Goal: Task Accomplishment & Management: Manage account settings

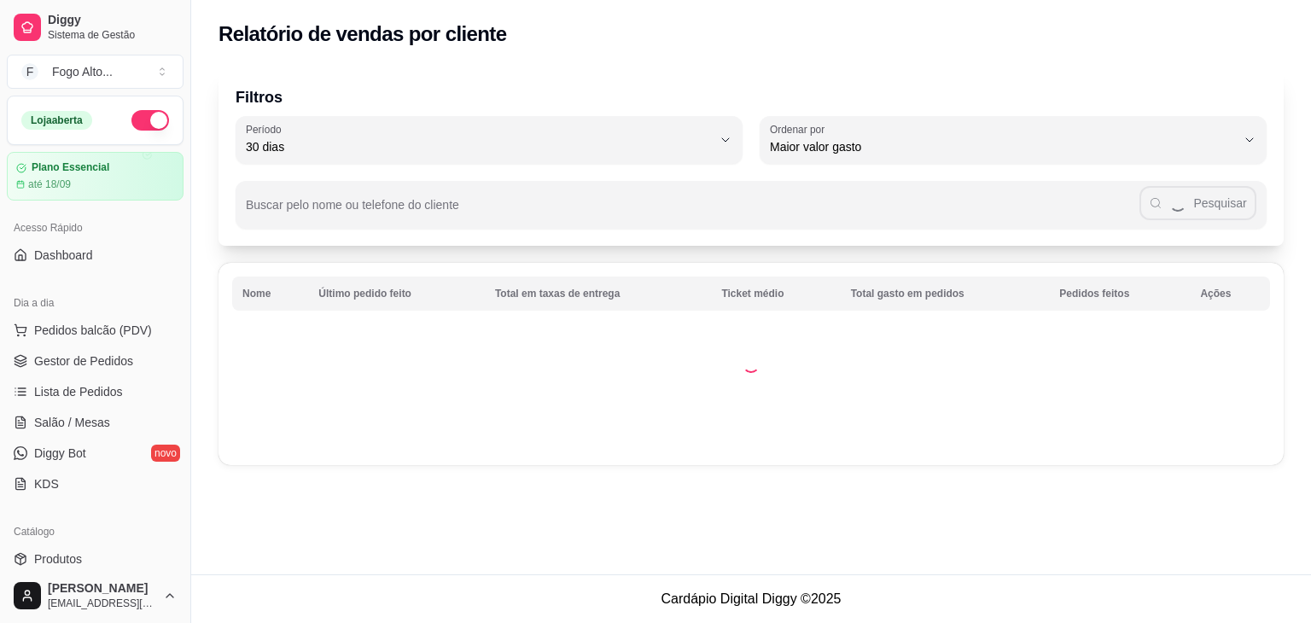
select select "30"
select select "HIGHEST_TOTAL_SPENT_WITH_ORDERS"
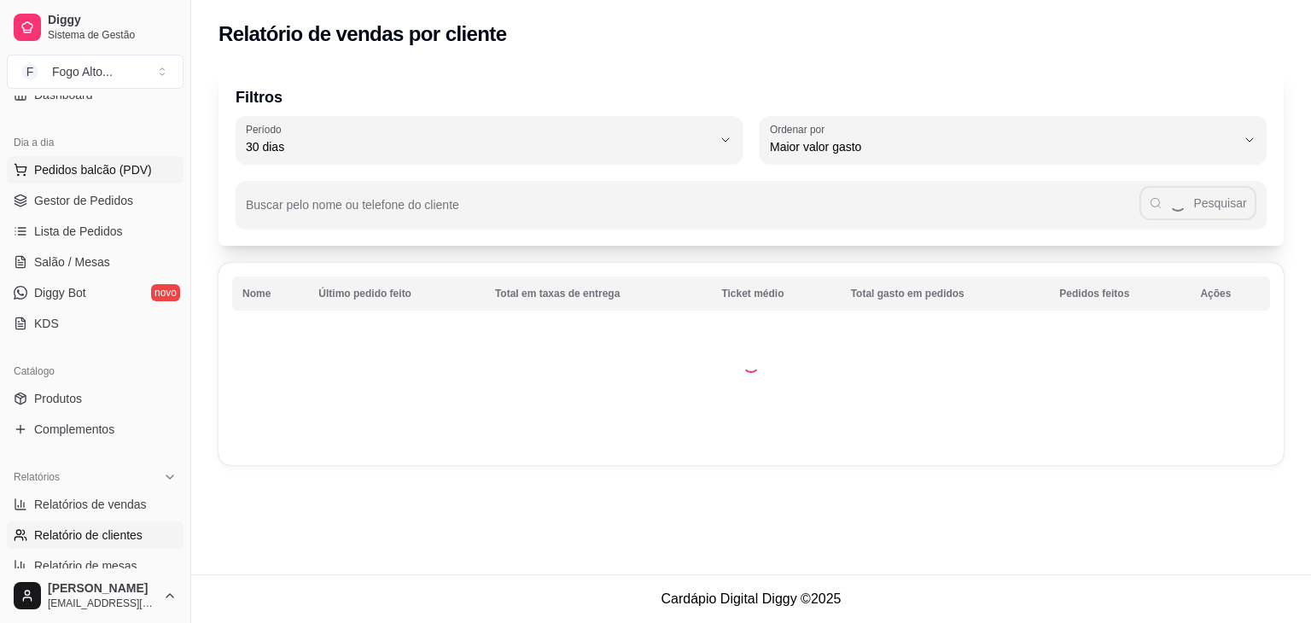
scroll to position [92, 0]
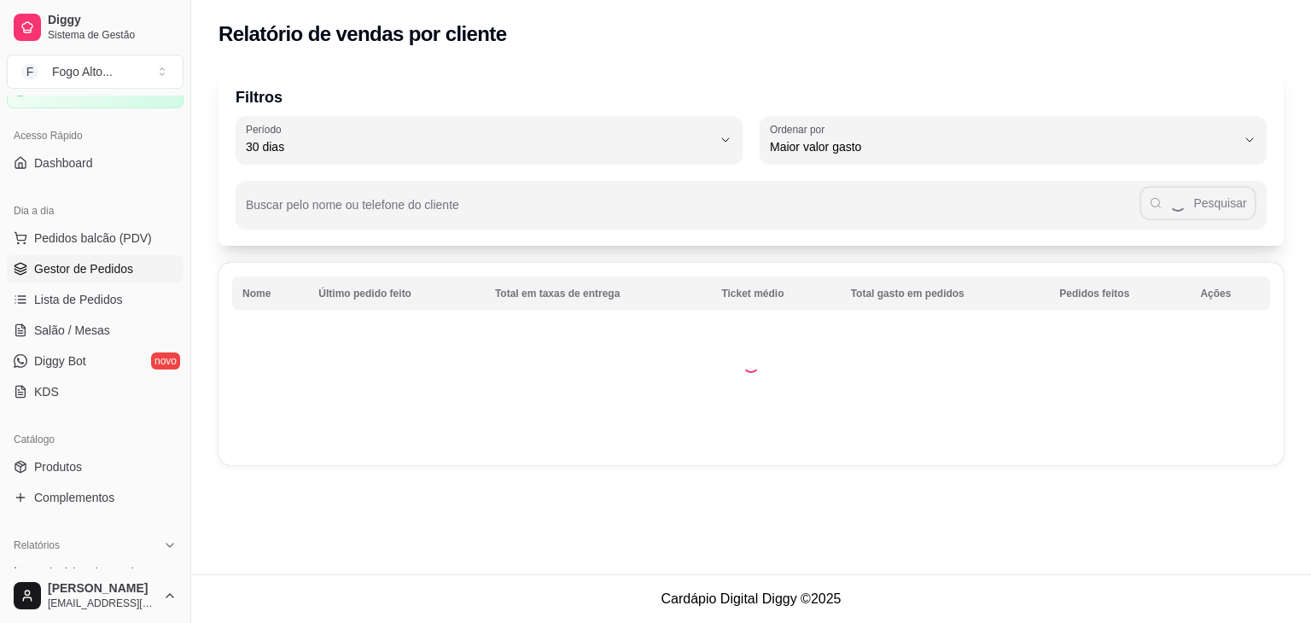
click at [85, 265] on span "Gestor de Pedidos" at bounding box center [83, 268] width 99 height 17
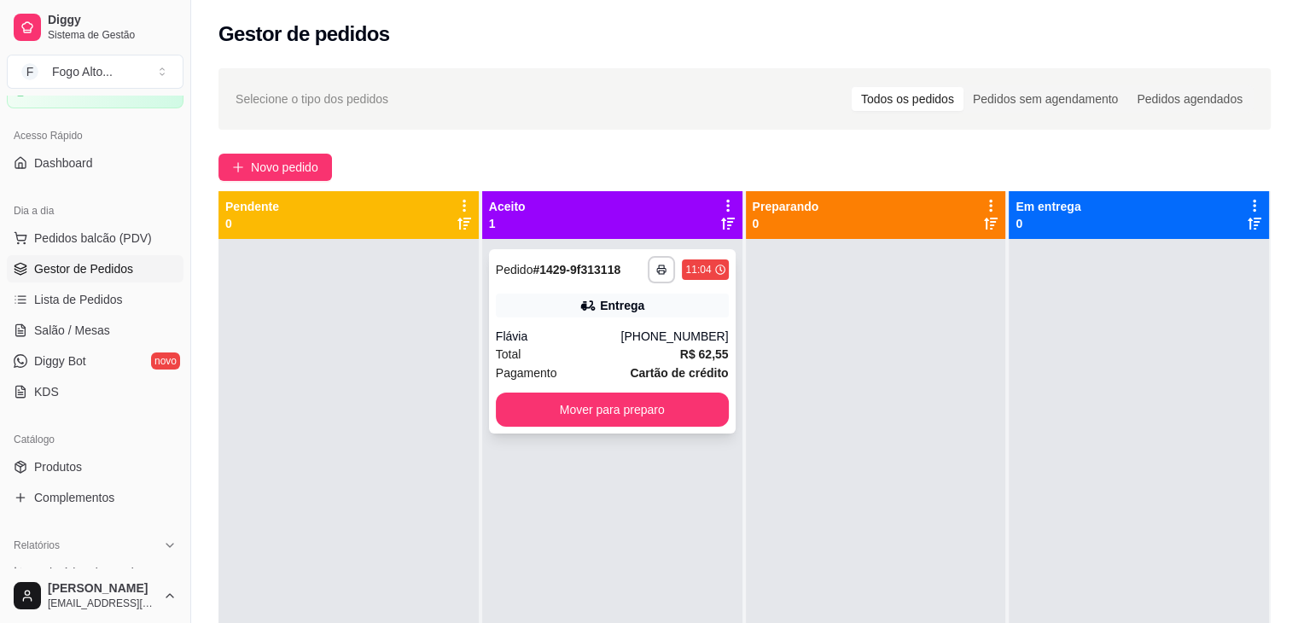
click at [553, 322] on div "**********" at bounding box center [612, 341] width 247 height 184
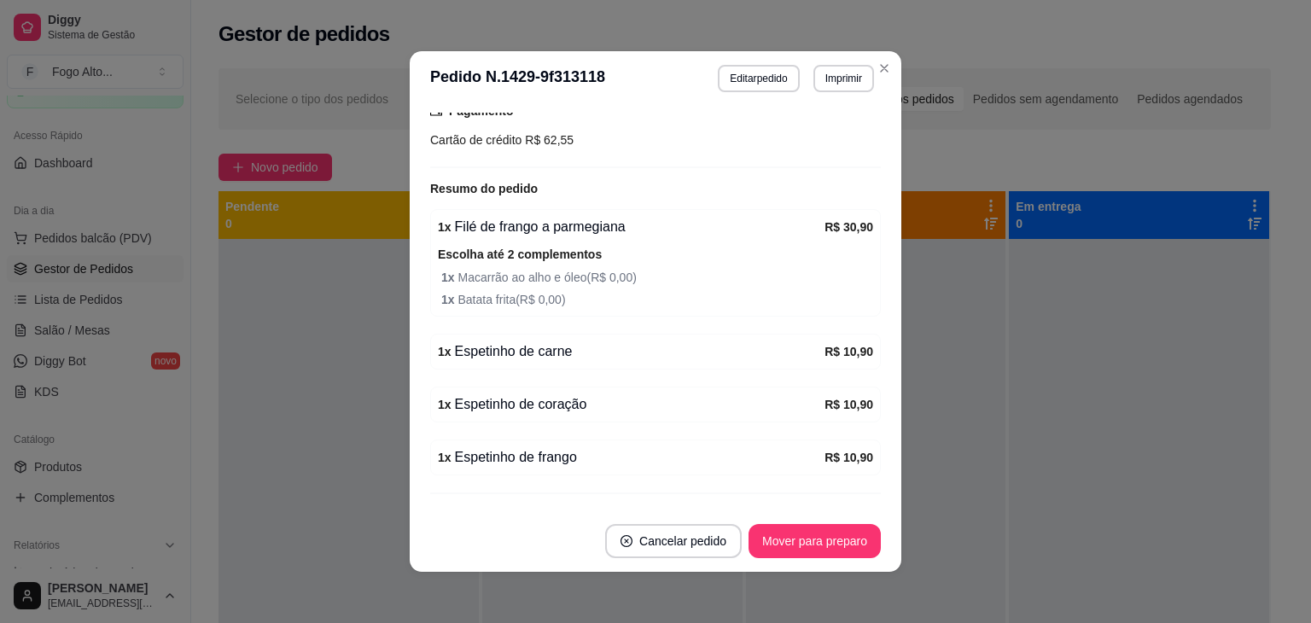
scroll to position [621, 0]
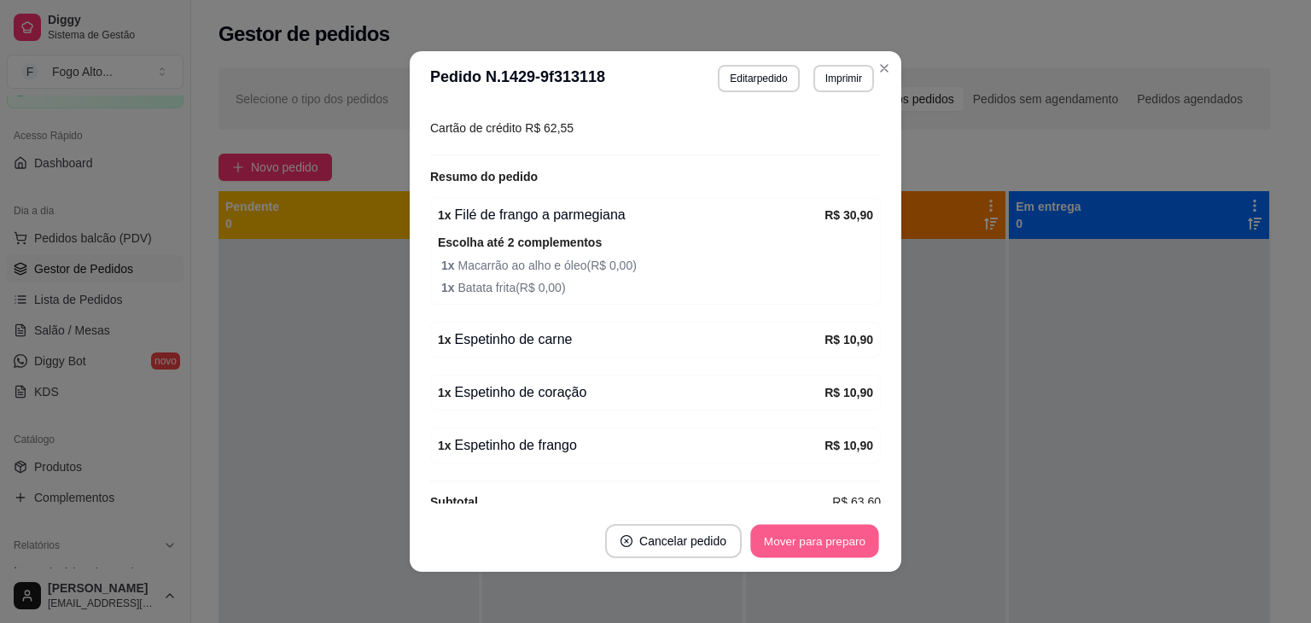
click at [790, 538] on button "Mover para preparo" at bounding box center [814, 541] width 128 height 33
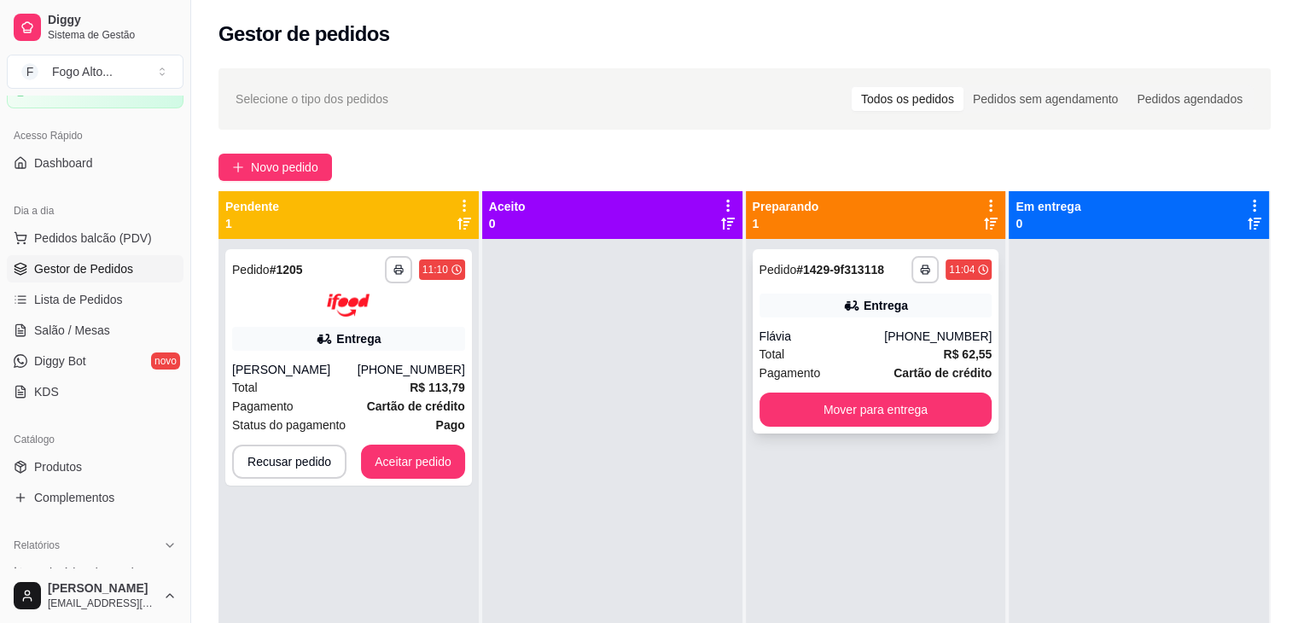
drag, startPoint x: 778, startPoint y: 315, endPoint x: 772, endPoint y: 291, distance: 24.6
click at [772, 291] on div "**********" at bounding box center [876, 341] width 247 height 184
click at [405, 466] on button "Aceitar pedido" at bounding box center [413, 462] width 104 height 34
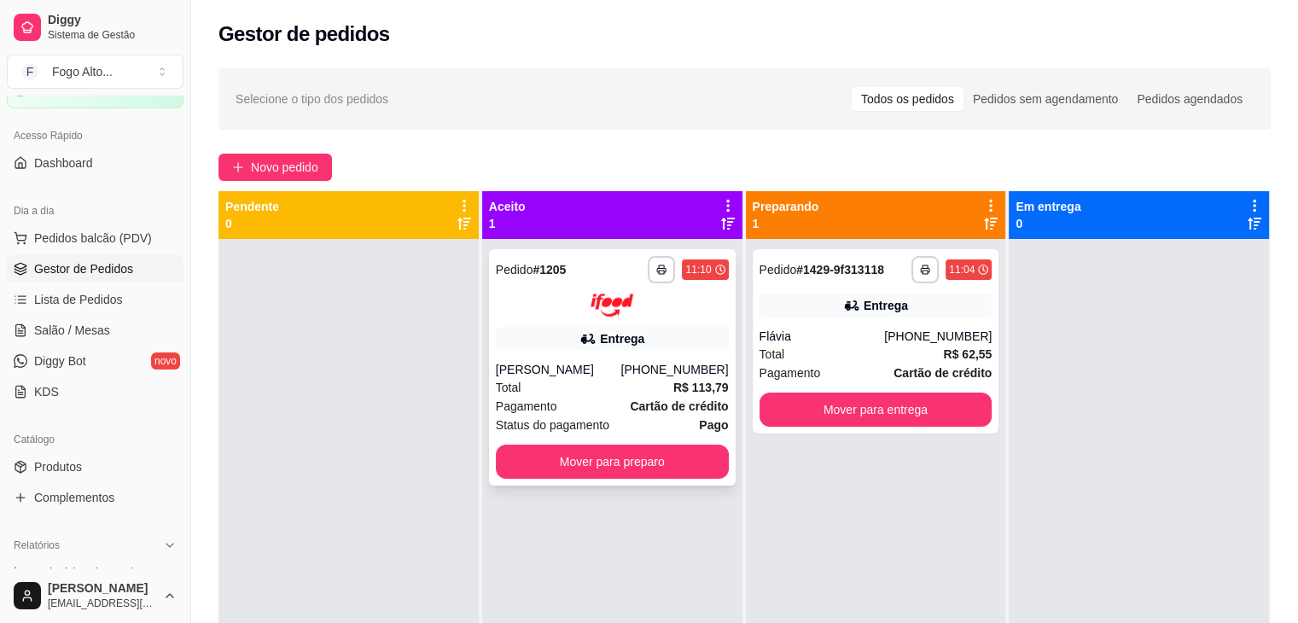
click at [613, 382] on div "Total R$ 113,79" at bounding box center [612, 387] width 233 height 19
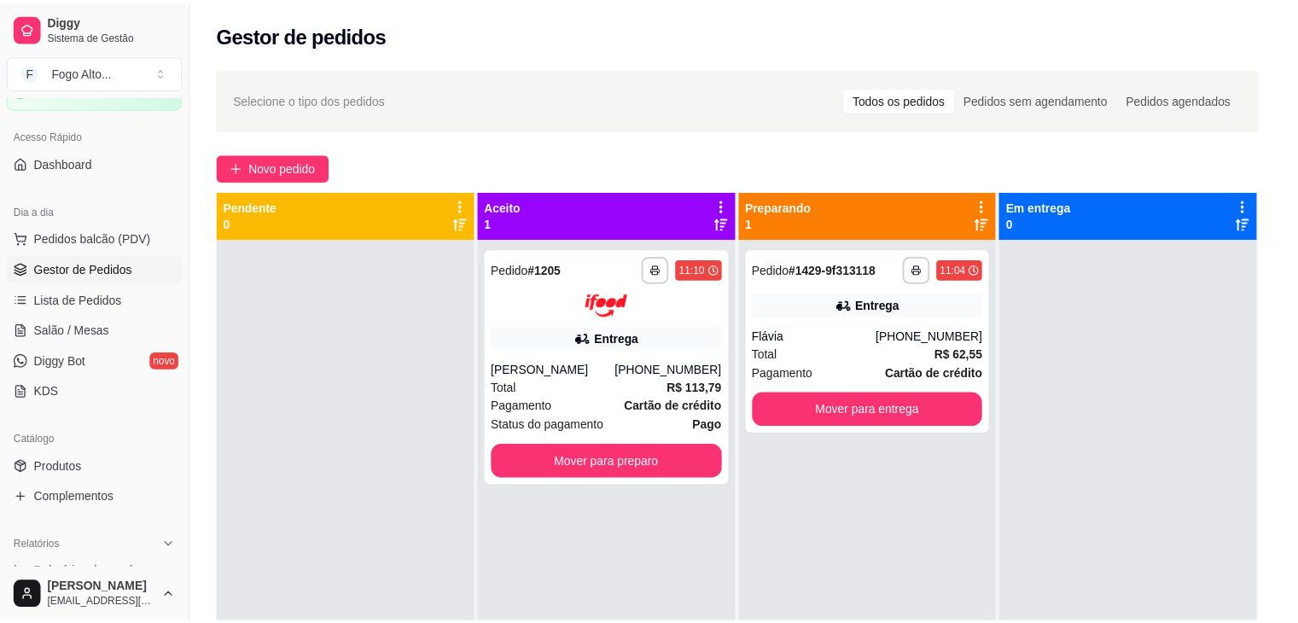
scroll to position [171, 0]
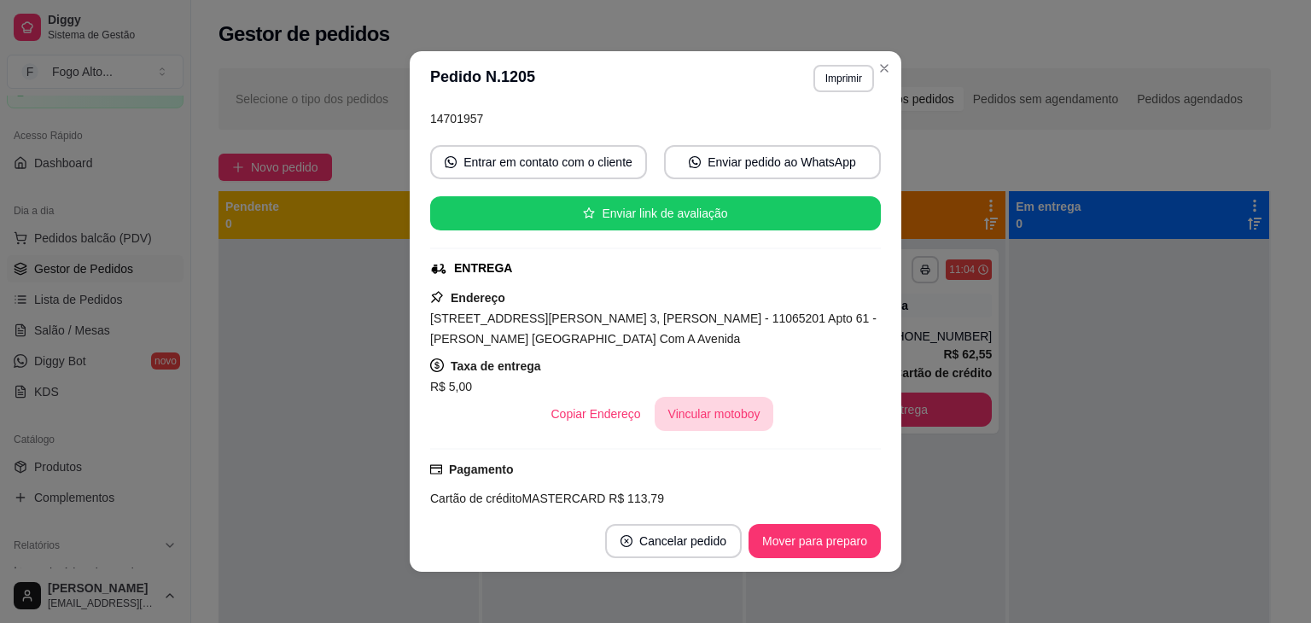
click at [693, 400] on button "Vincular motoboy" at bounding box center [715, 414] width 120 height 34
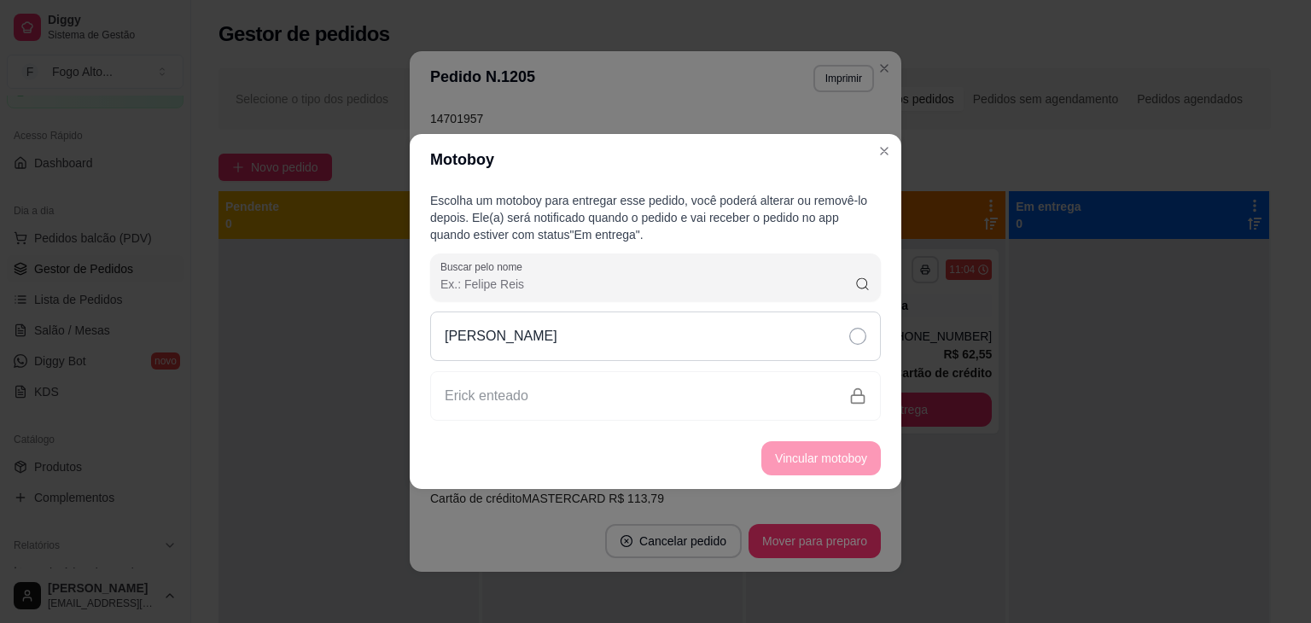
click at [849, 342] on icon at bounding box center [857, 336] width 17 height 17
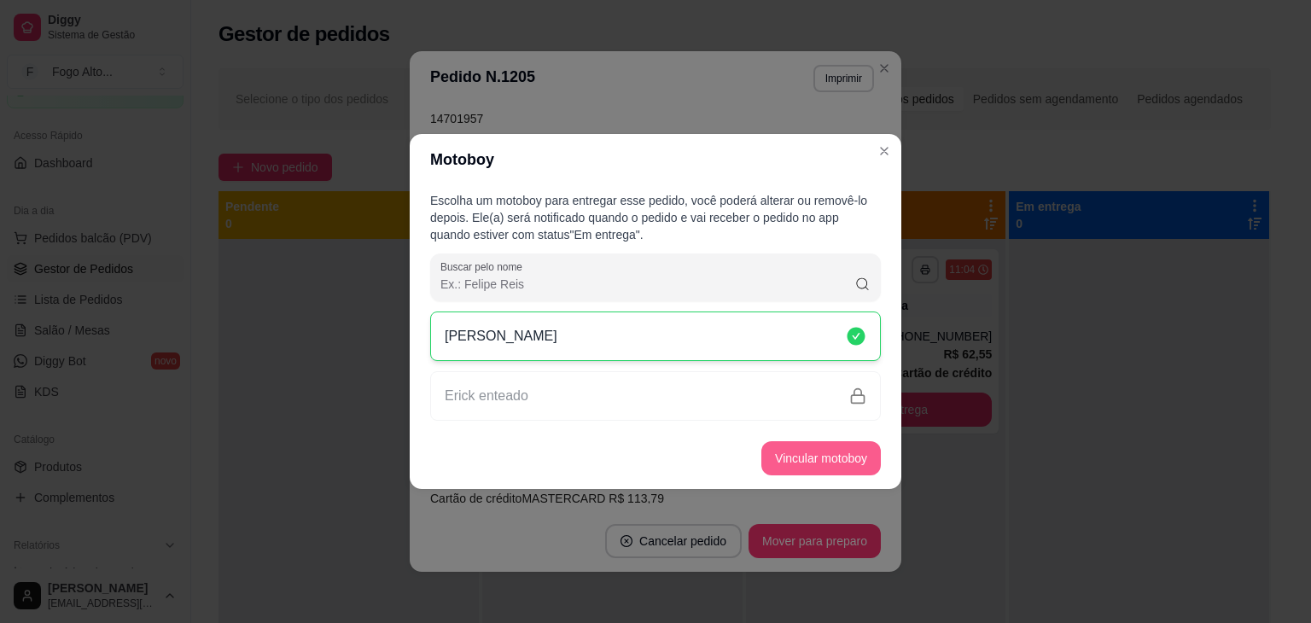
click at [830, 458] on button "Vincular motoboy" at bounding box center [821, 458] width 120 height 34
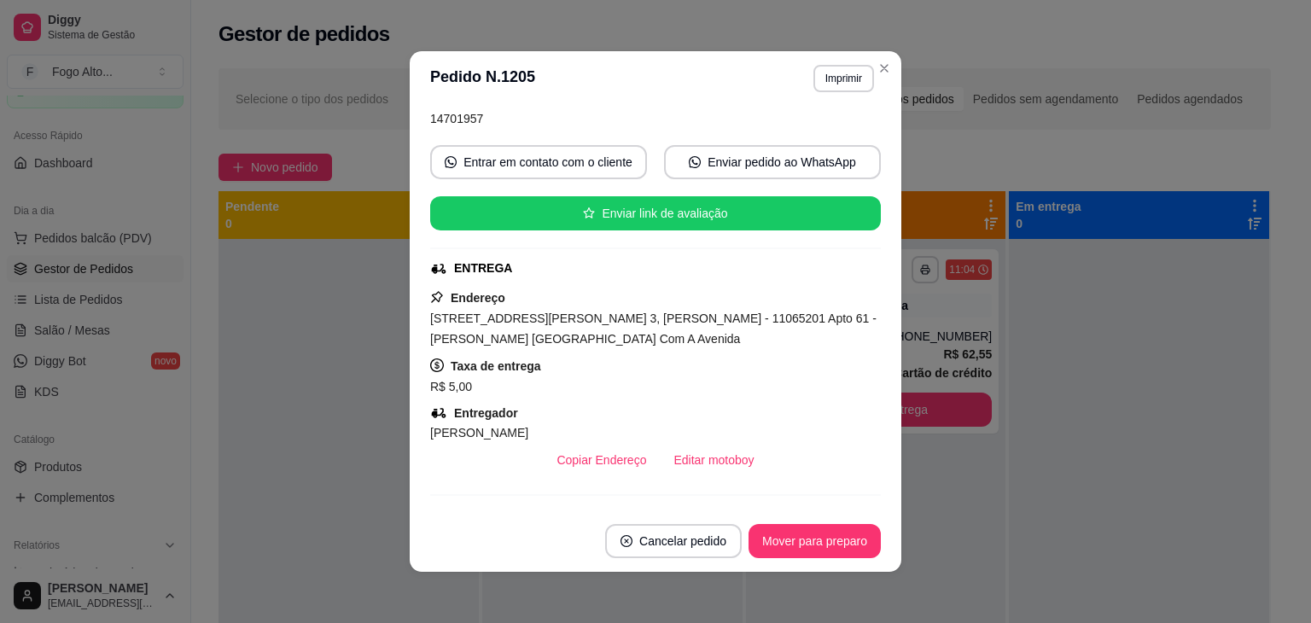
click at [802, 537] on button "Mover para preparo" at bounding box center [815, 541] width 132 height 34
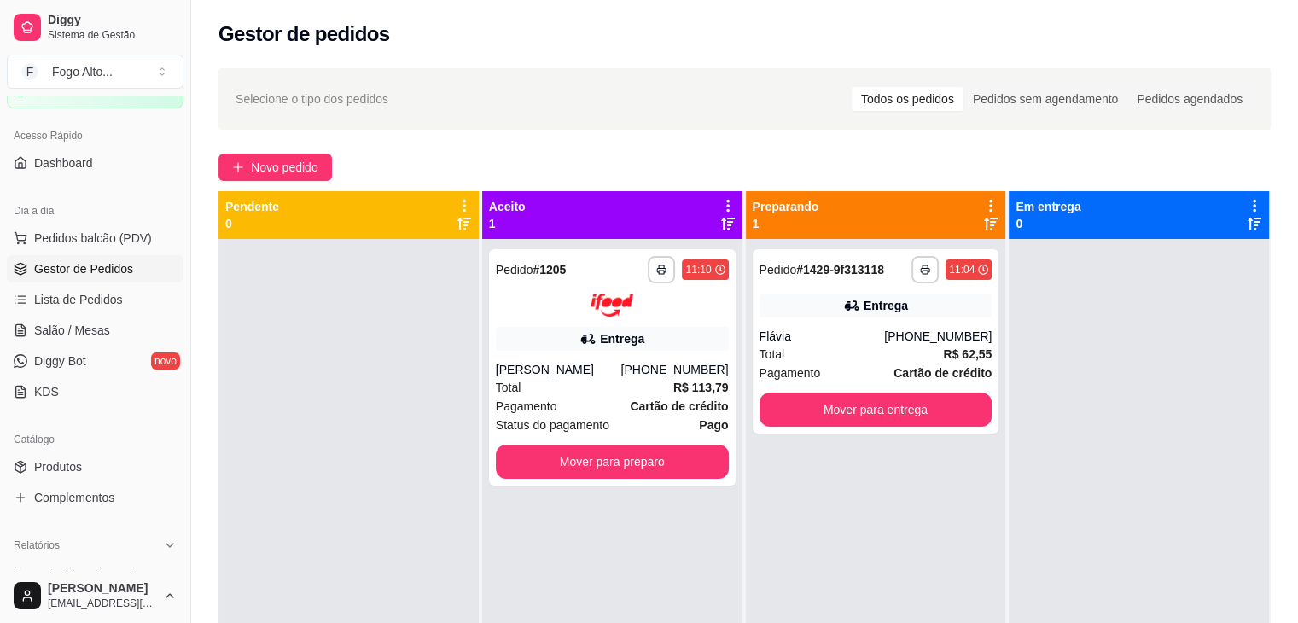
click at [334, 342] on div at bounding box center [349, 550] width 260 height 623
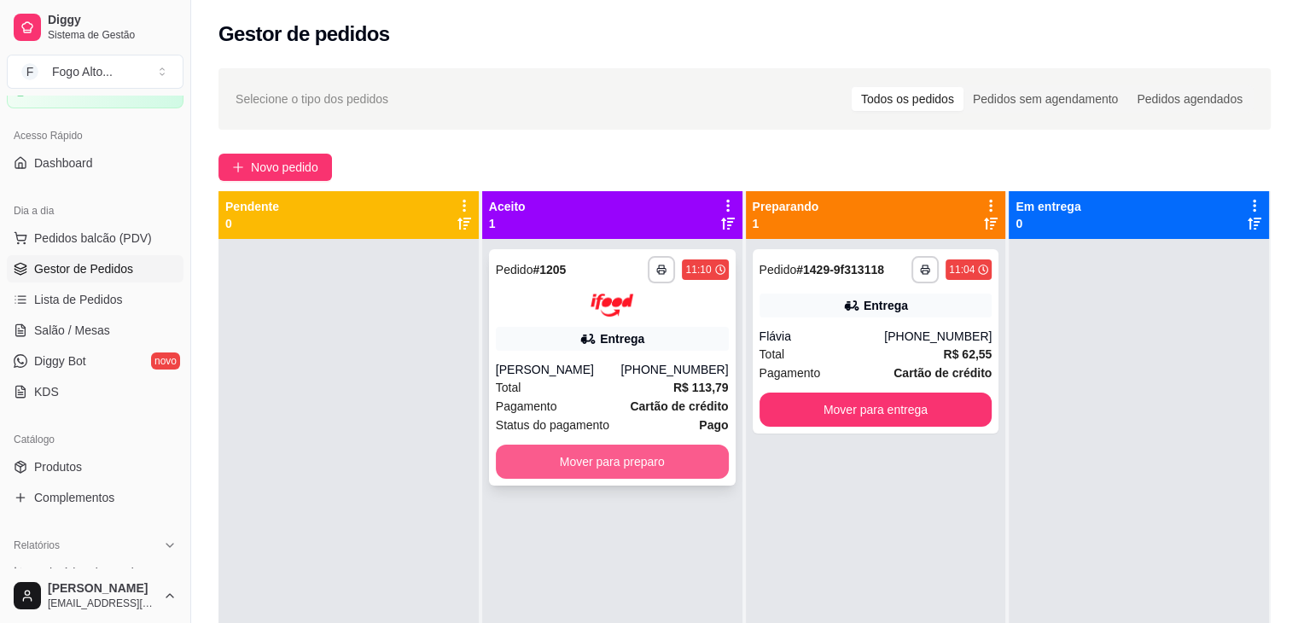
click at [588, 462] on button "Mover para preparo" at bounding box center [612, 462] width 233 height 34
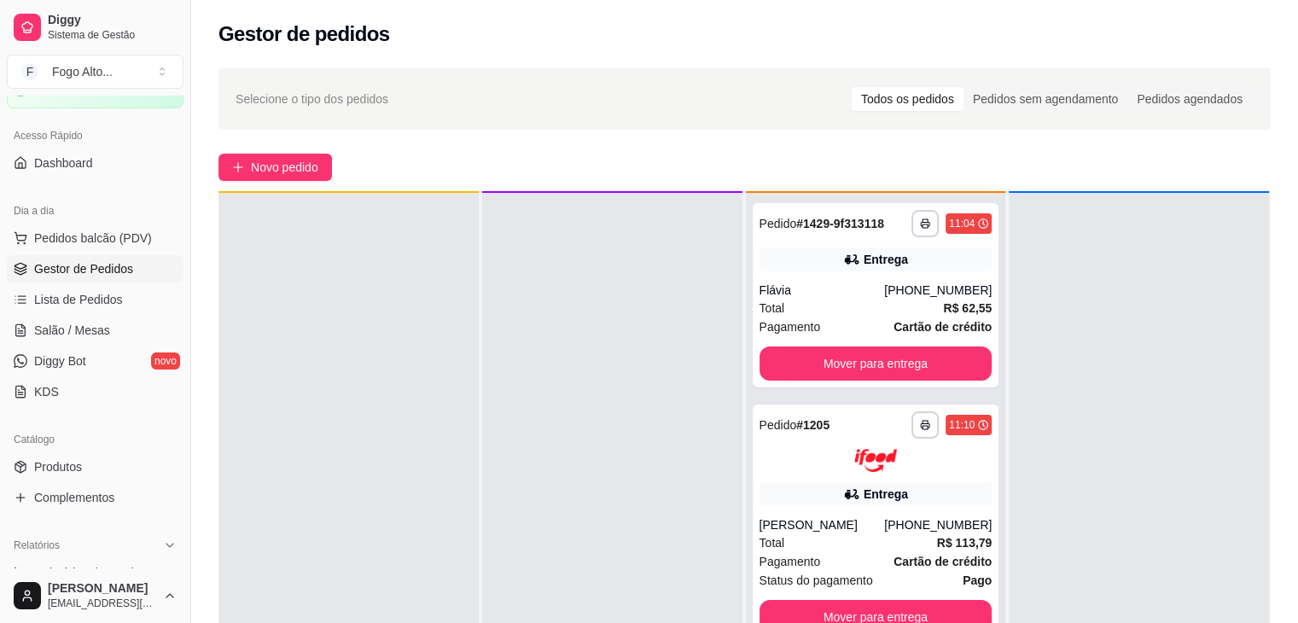
scroll to position [48, 0]
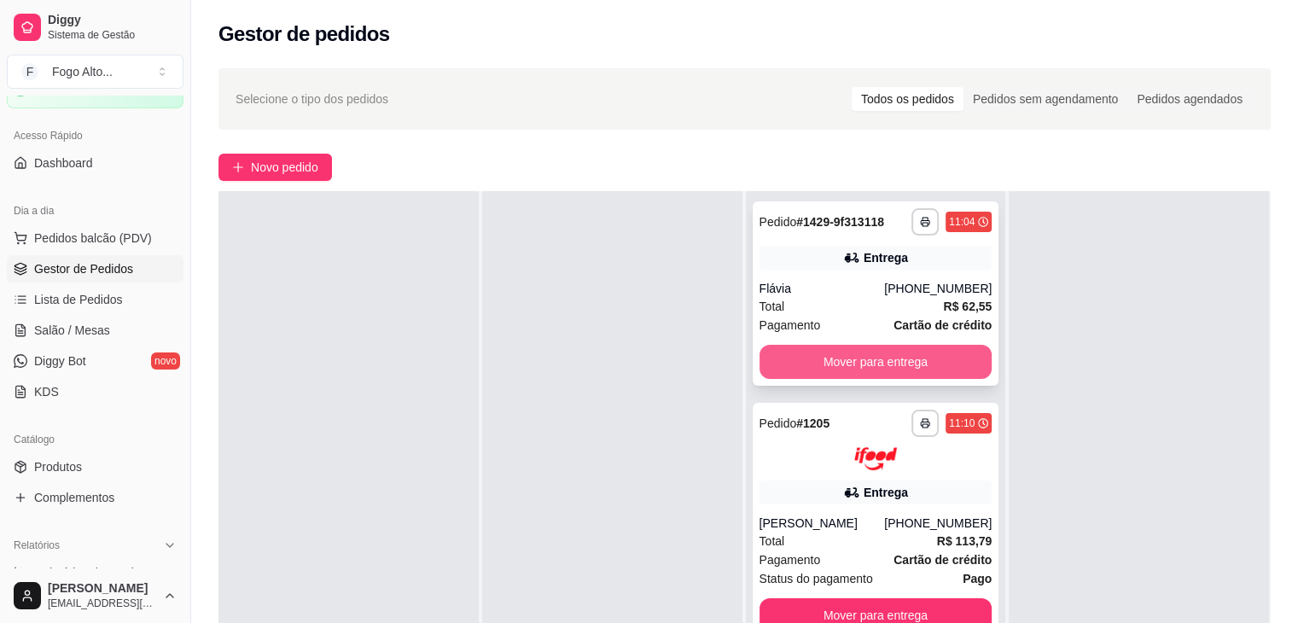
click at [895, 365] on button "Mover para entrega" at bounding box center [876, 362] width 233 height 34
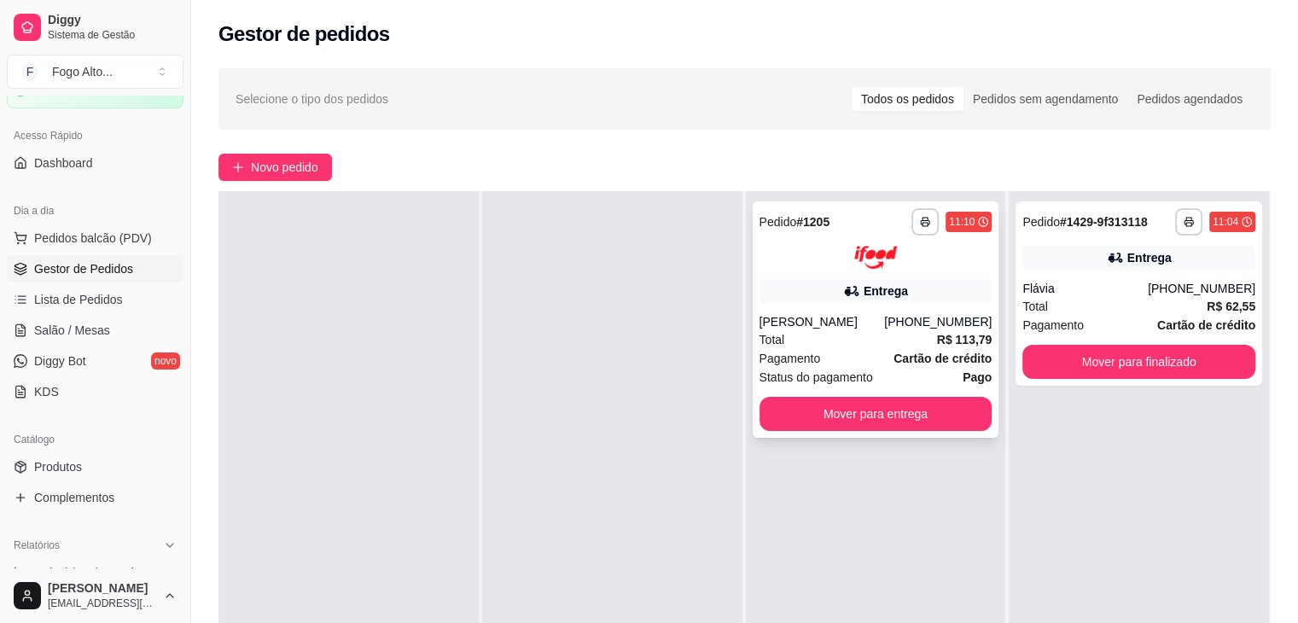
click at [894, 401] on button "Mover para entrega" at bounding box center [876, 414] width 233 height 34
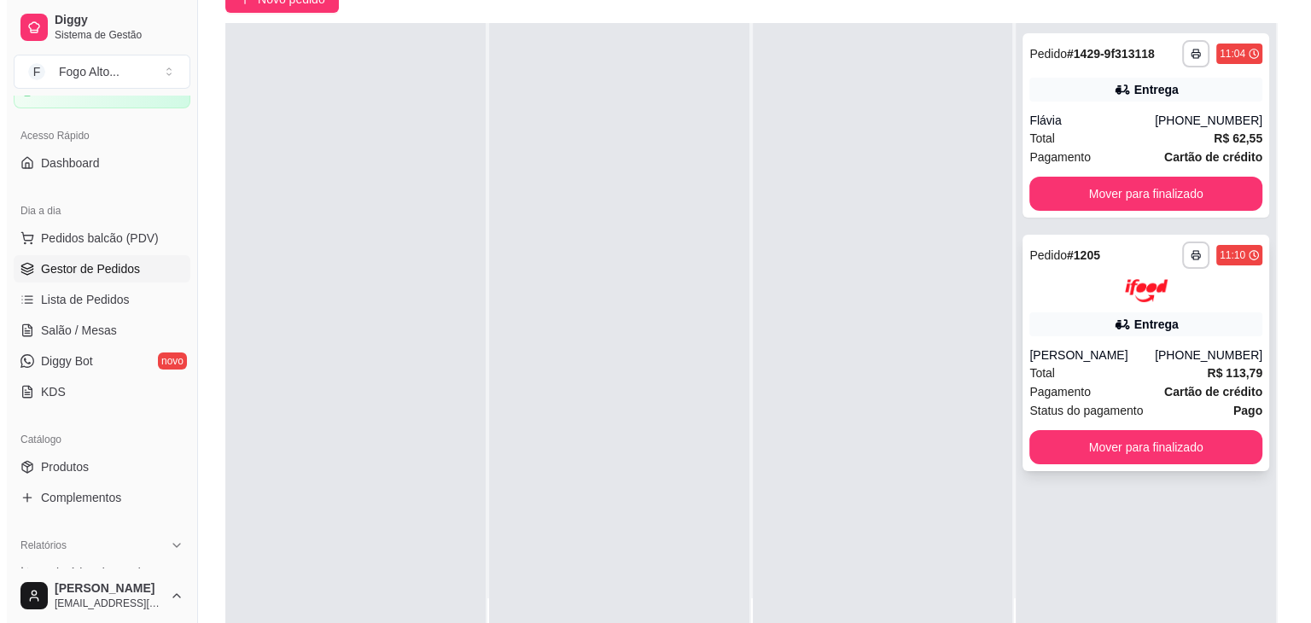
scroll to position [171, 0]
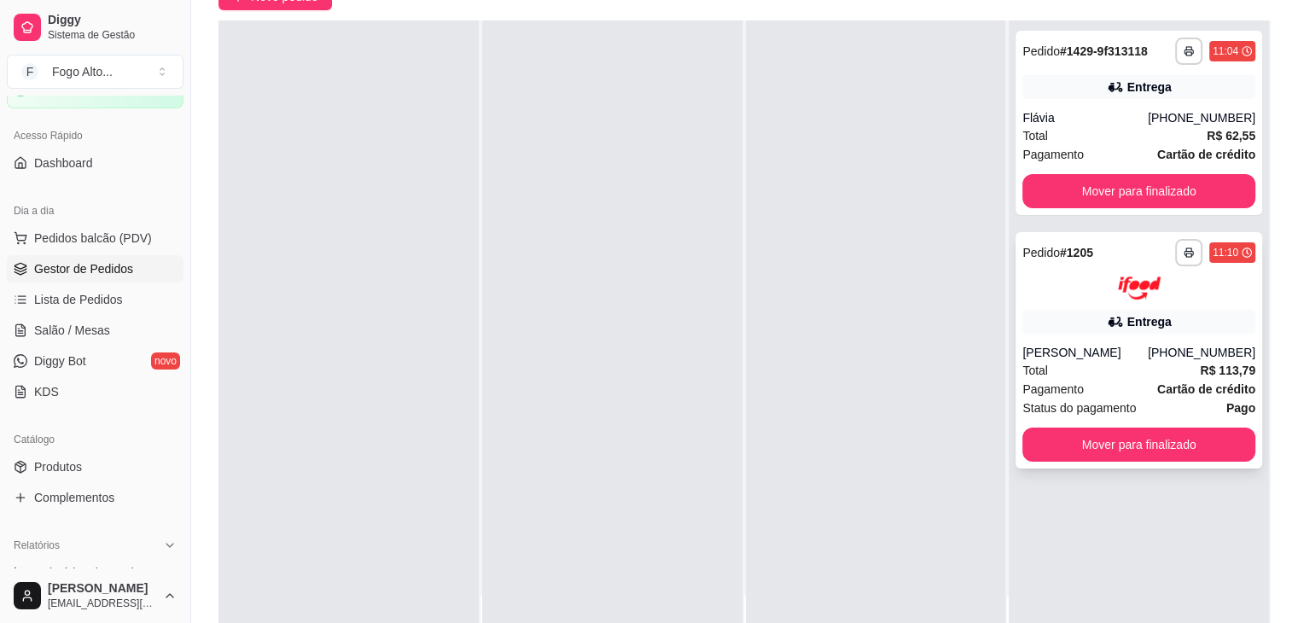
click at [1100, 361] on div "Total R$ 113,79" at bounding box center [1139, 370] width 233 height 19
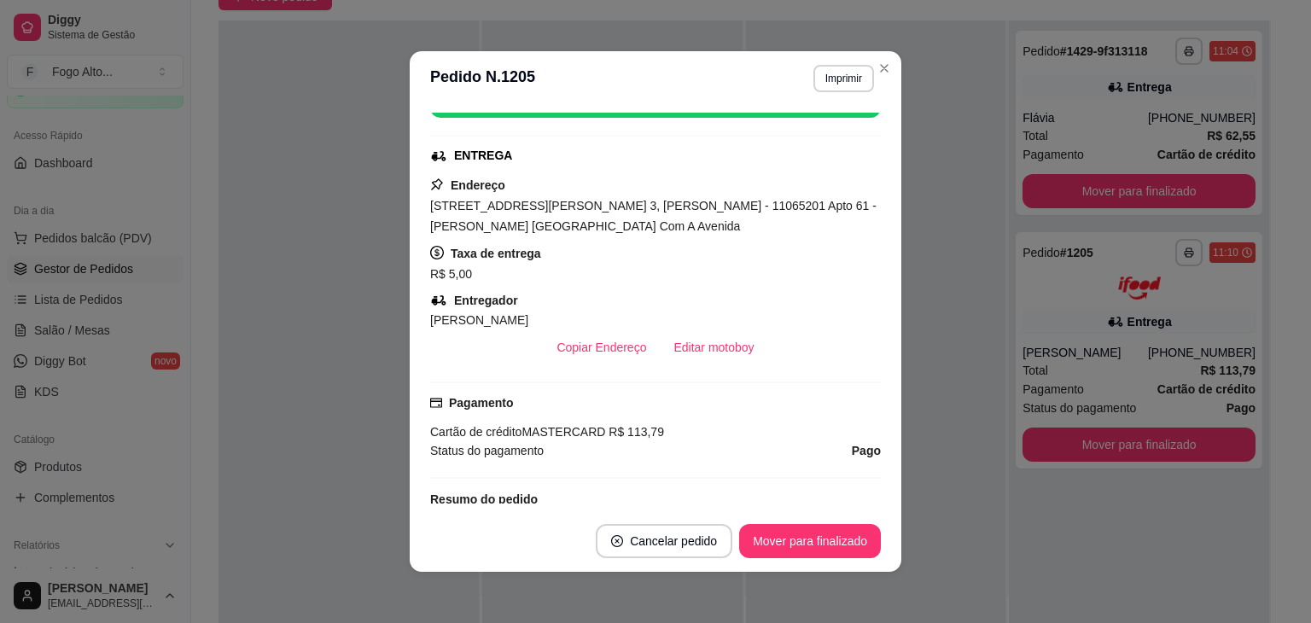
scroll to position [277, 0]
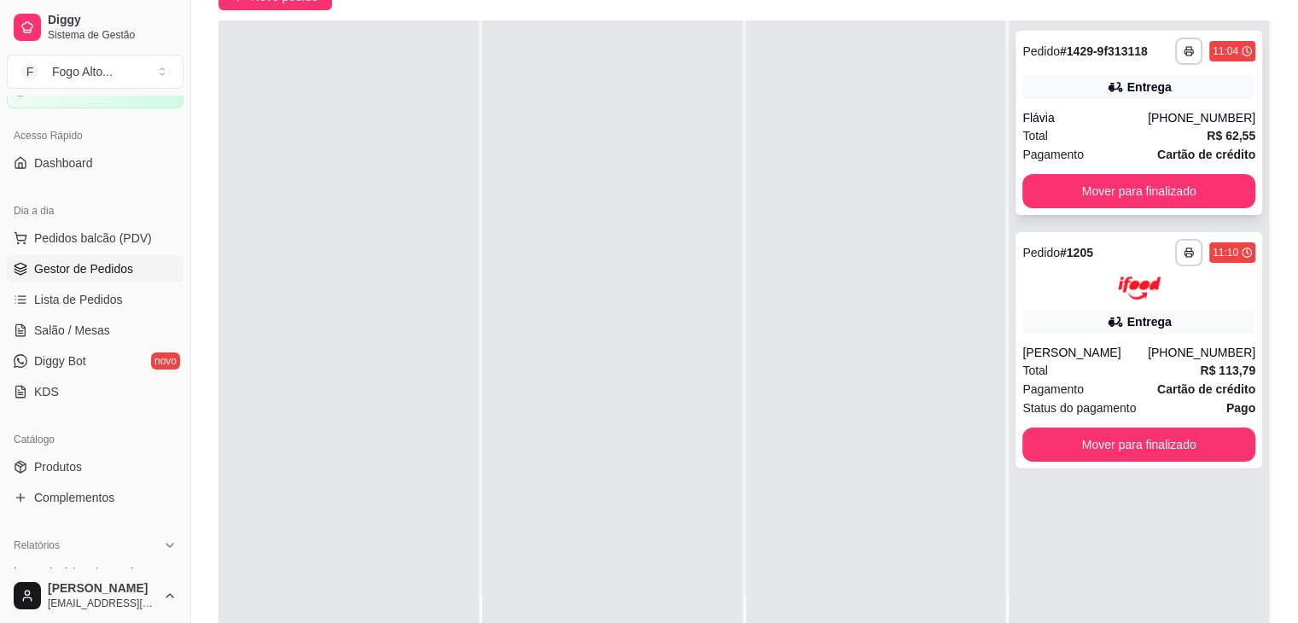
click at [1128, 134] on div "Total R$ 62,55" at bounding box center [1139, 135] width 233 height 19
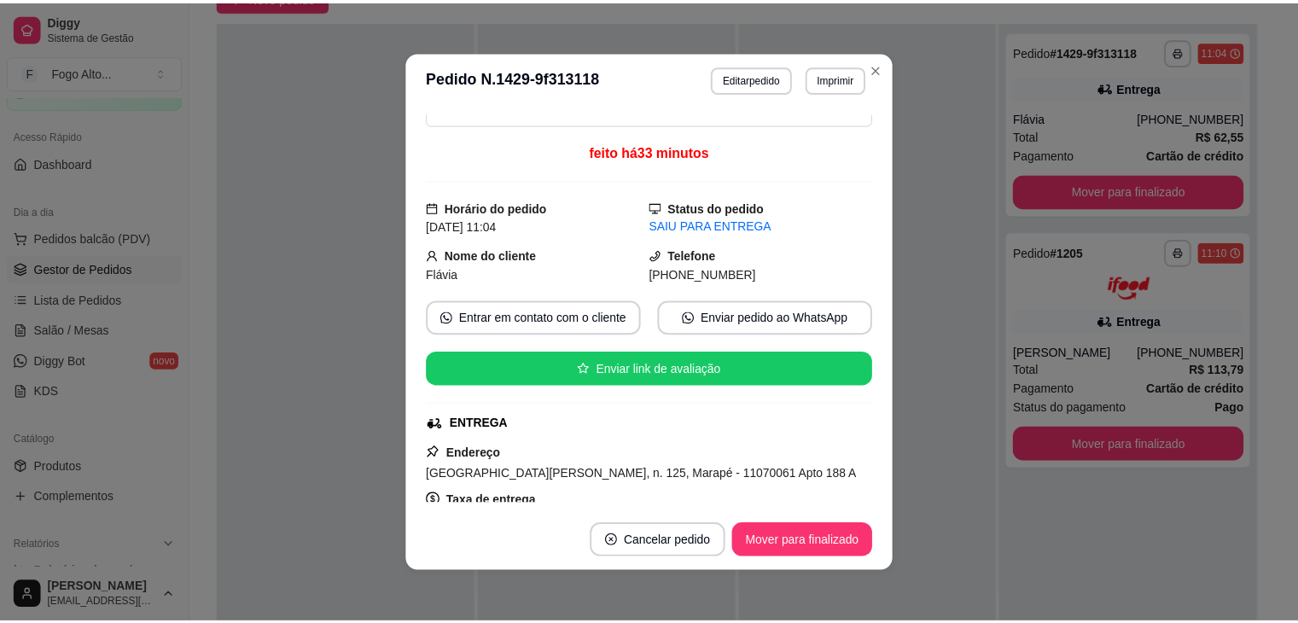
scroll to position [23, 0]
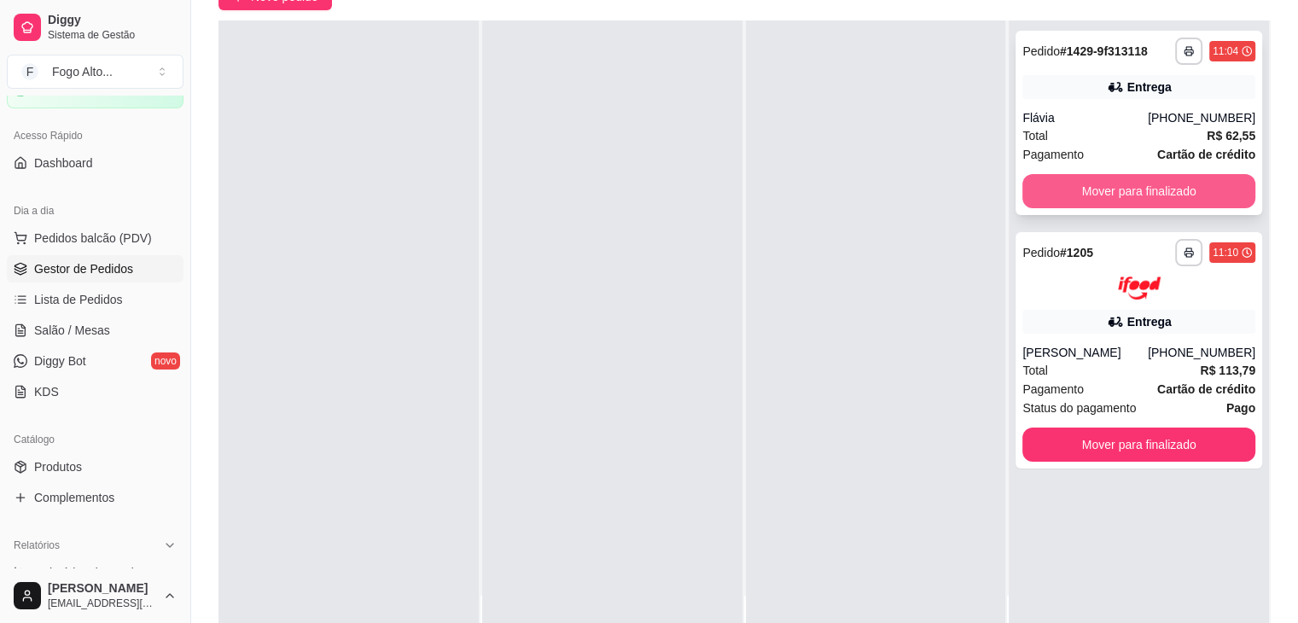
click at [1103, 183] on button "Mover para finalizado" at bounding box center [1139, 191] width 233 height 34
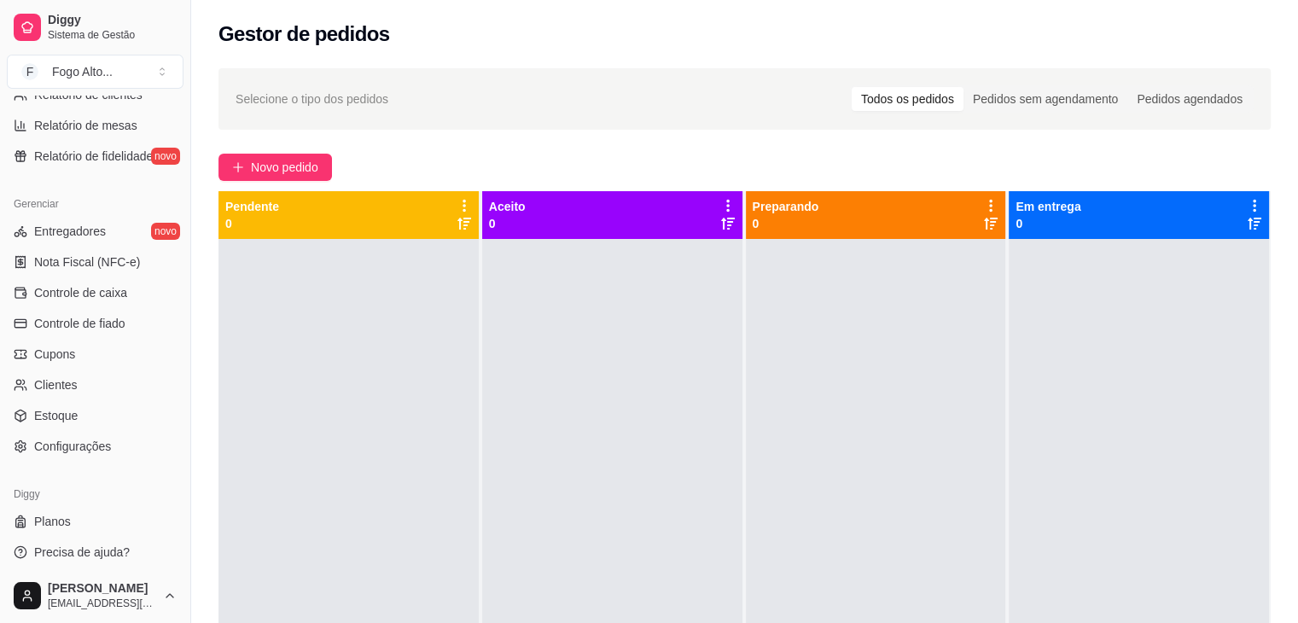
scroll to position [604, 0]
click at [102, 443] on span "Configurações" at bounding box center [72, 443] width 77 height 17
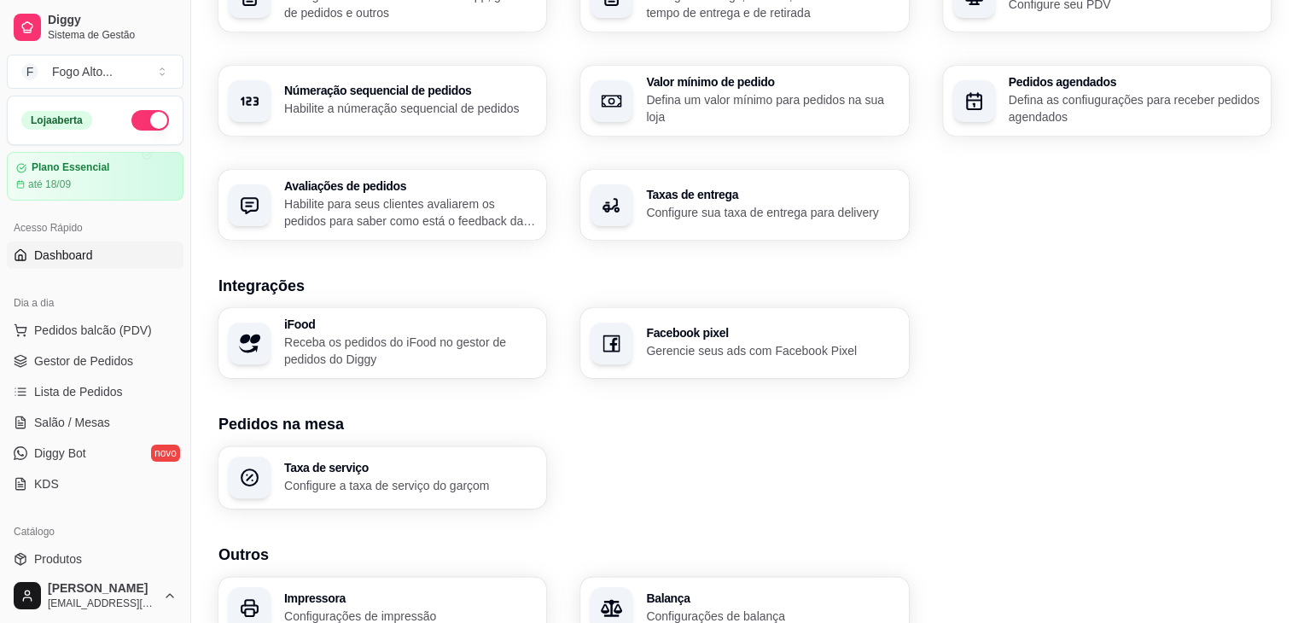
click at [62, 251] on span "Dashboard" at bounding box center [63, 255] width 59 height 17
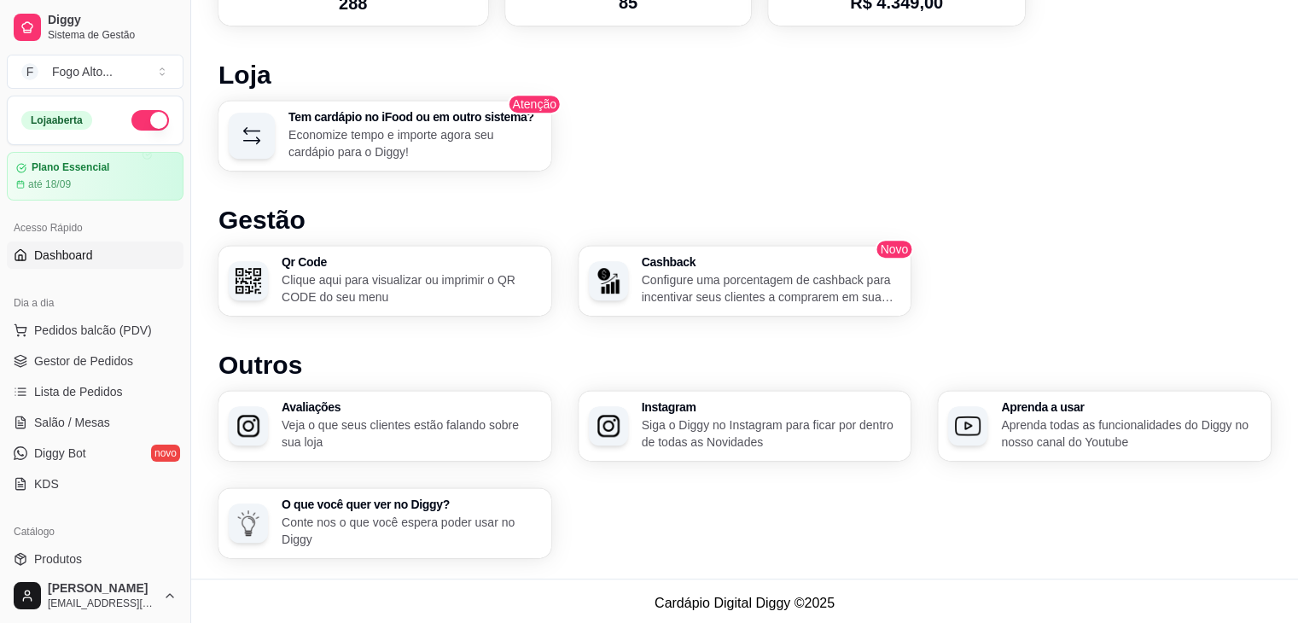
scroll to position [896, 0]
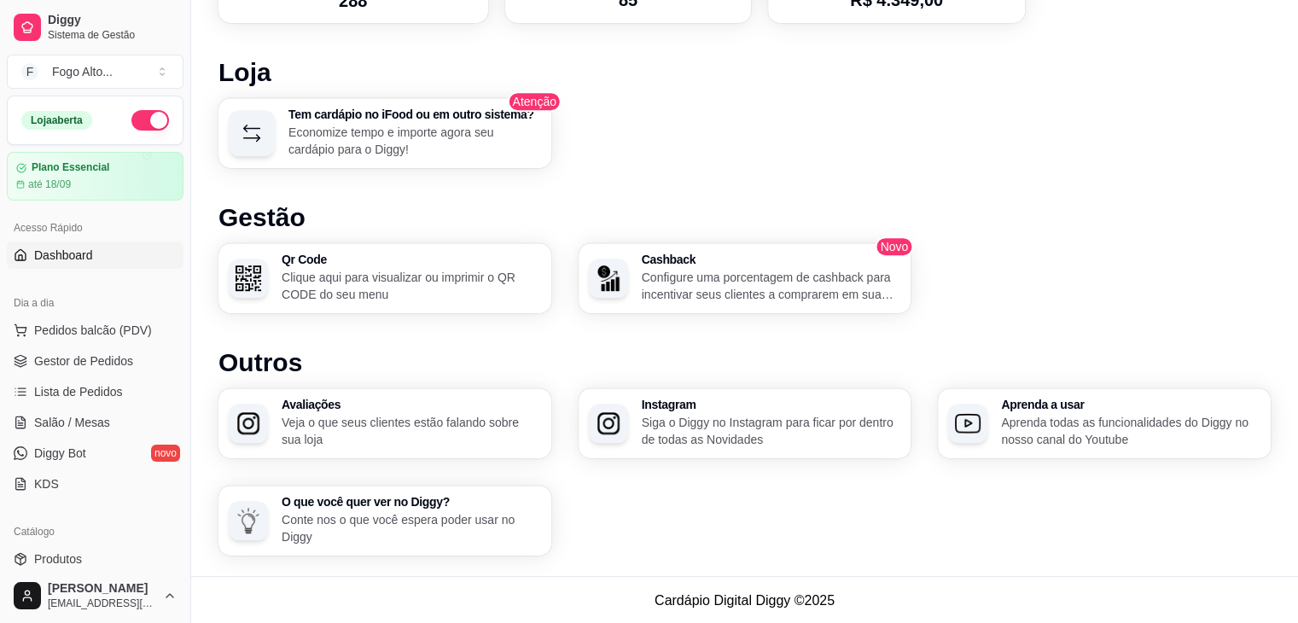
click at [352, 418] on p "Veja o que seus clientes estão falando sobre sua loja" at bounding box center [412, 431] width 260 height 34
click at [106, 361] on span "Gestor de Pedidos" at bounding box center [83, 361] width 99 height 17
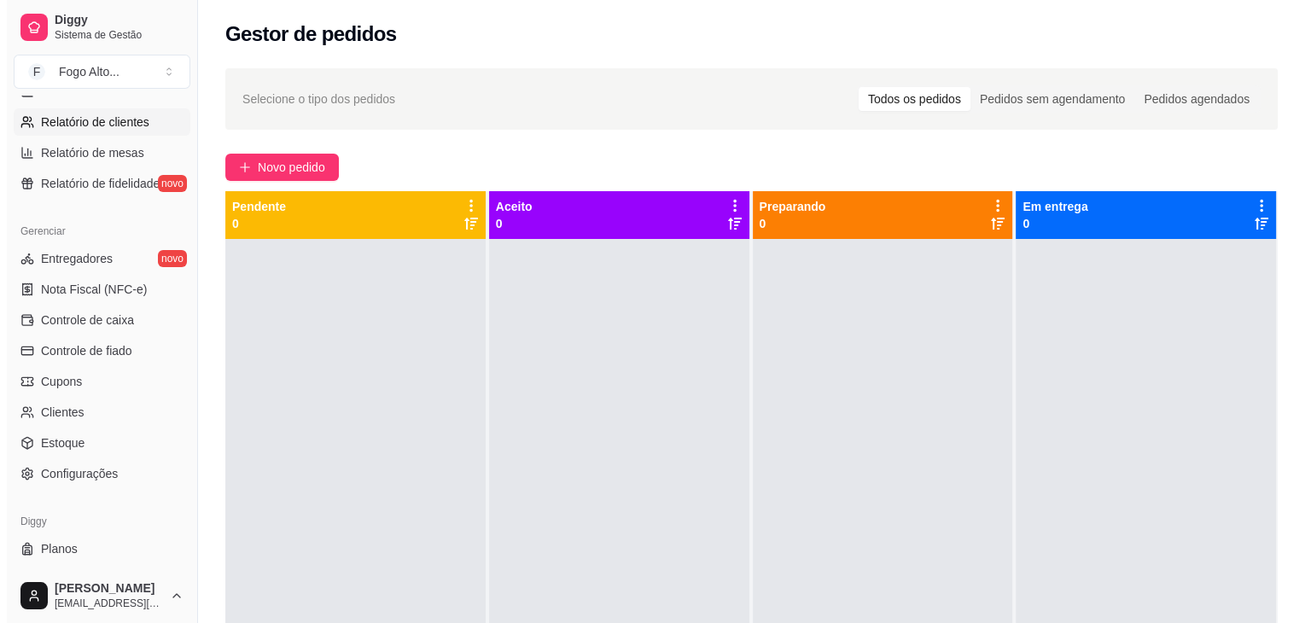
scroll to position [598, 0]
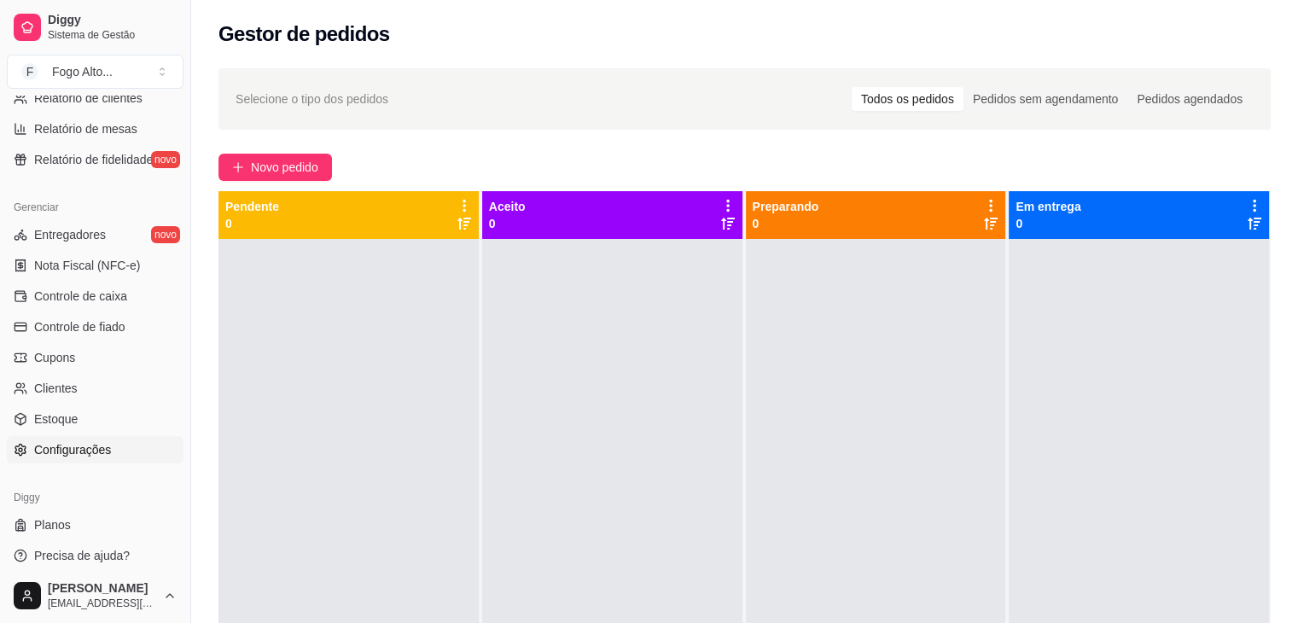
click at [92, 452] on span "Configurações" at bounding box center [72, 449] width 77 height 17
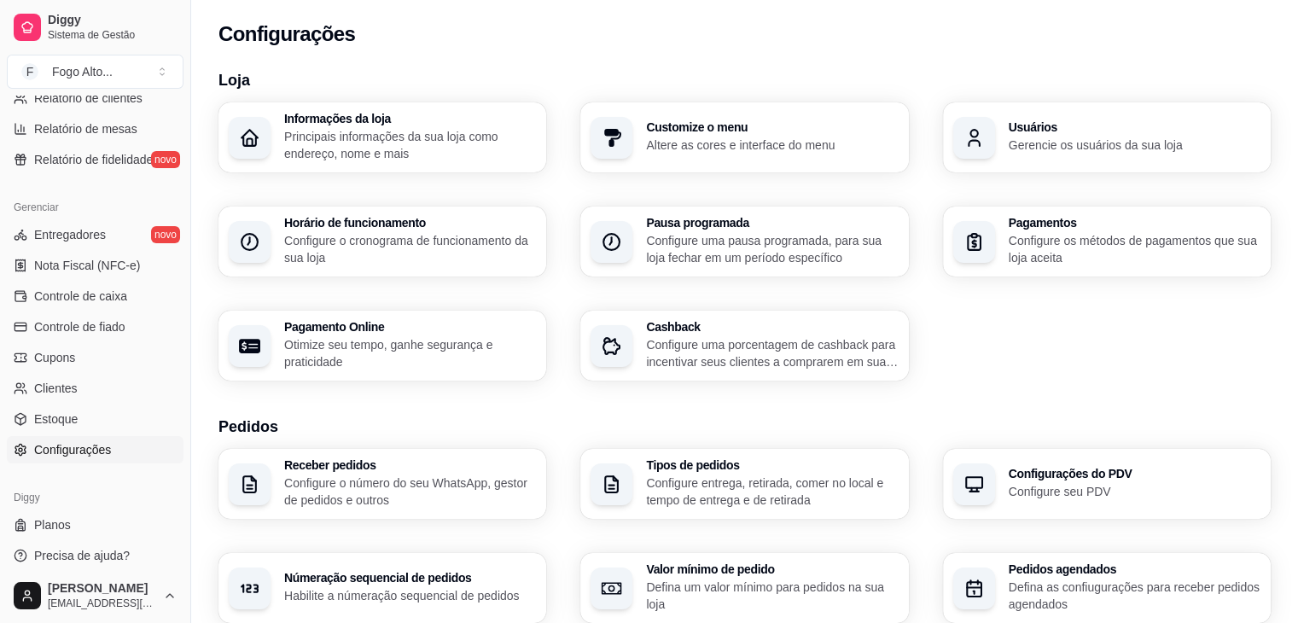
click at [454, 151] on p "Principais informações da sua loja como endereço, nome e mais" at bounding box center [410, 145] width 252 height 34
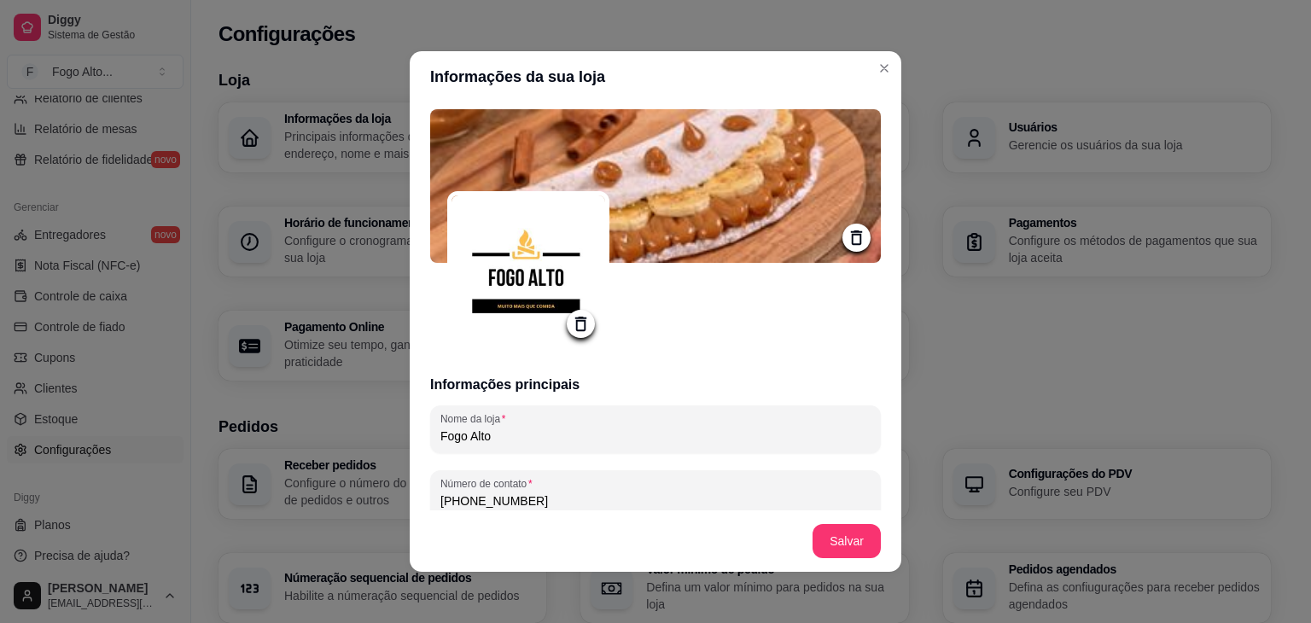
click at [843, 234] on div at bounding box center [857, 238] width 28 height 28
click at [847, 230] on icon at bounding box center [857, 238] width 20 height 20
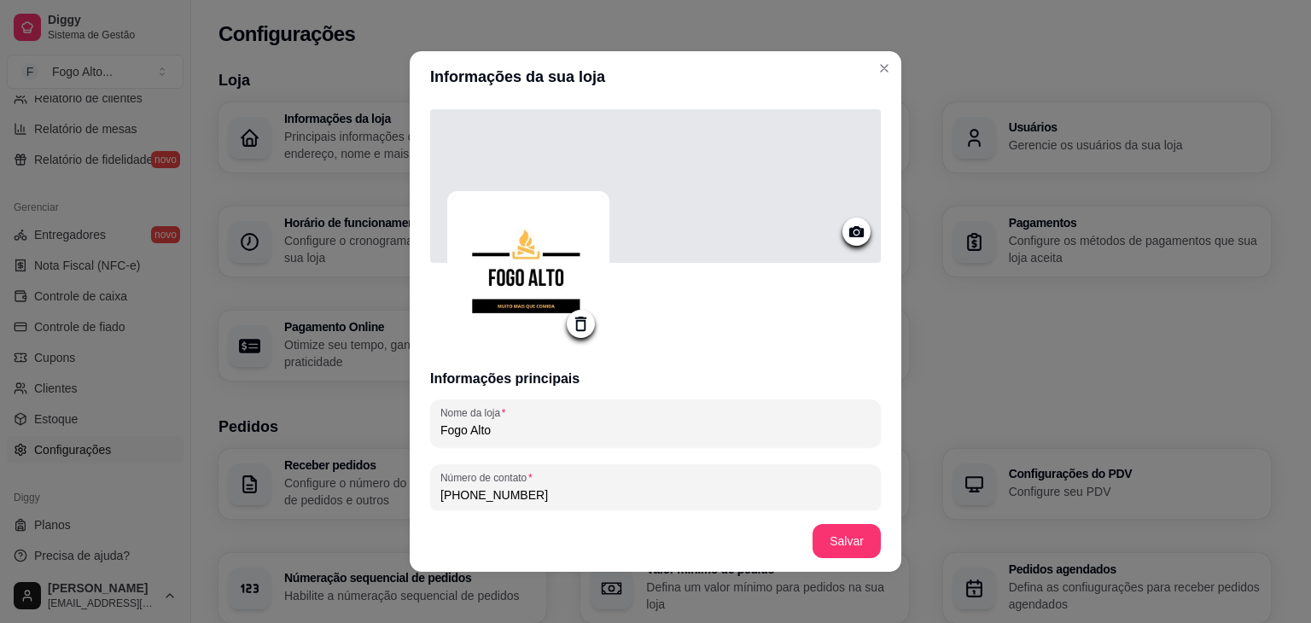
click at [849, 233] on icon at bounding box center [856, 231] width 15 height 11
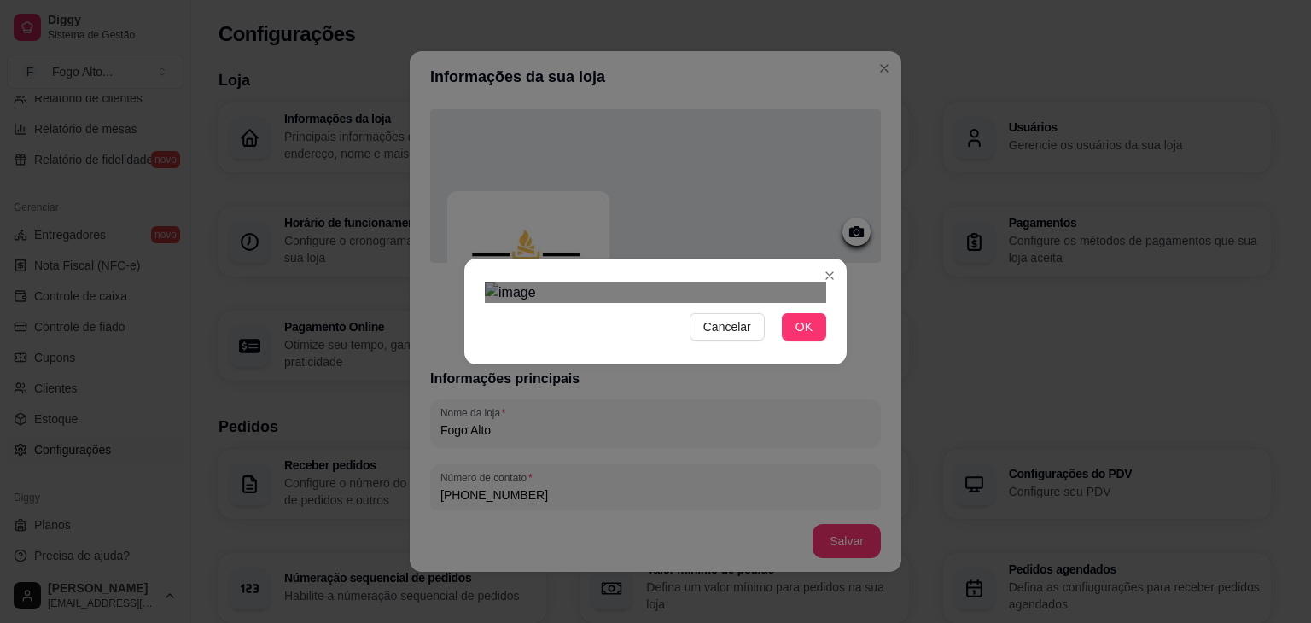
click at [720, 431] on div "Use the arrow keys to move the crop selection area" at bounding box center [652, 482] width 307 height 102
click at [806, 336] on span "OK" at bounding box center [804, 327] width 17 height 19
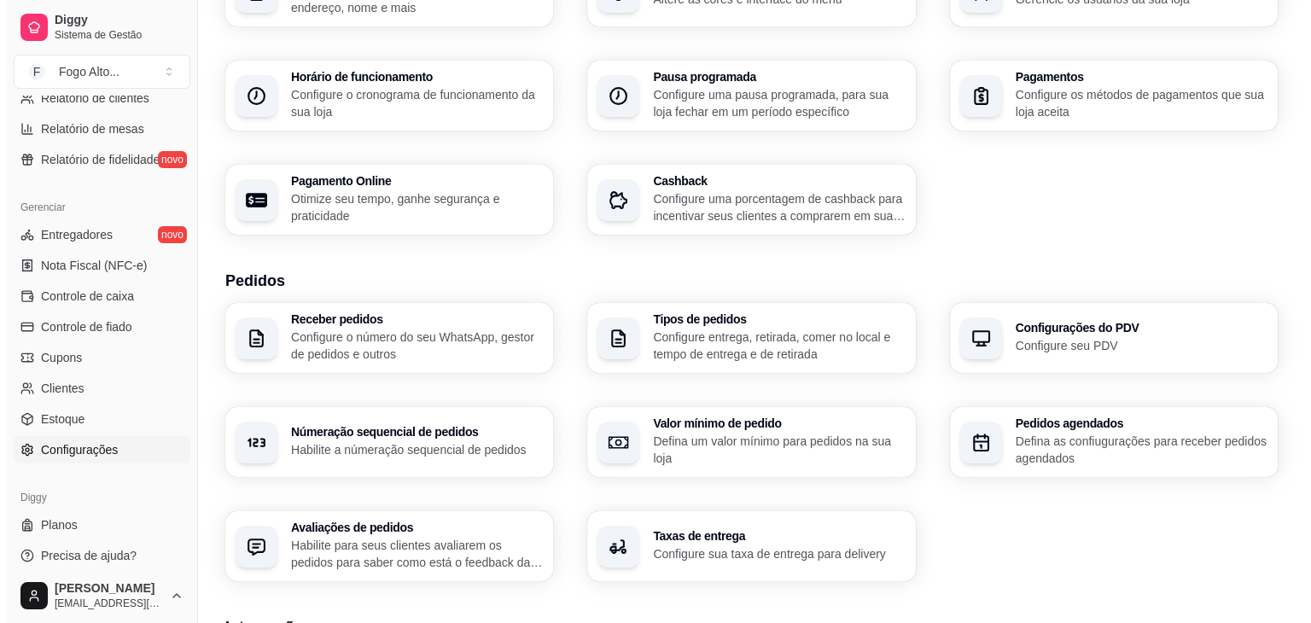
scroll to position [171, 0]
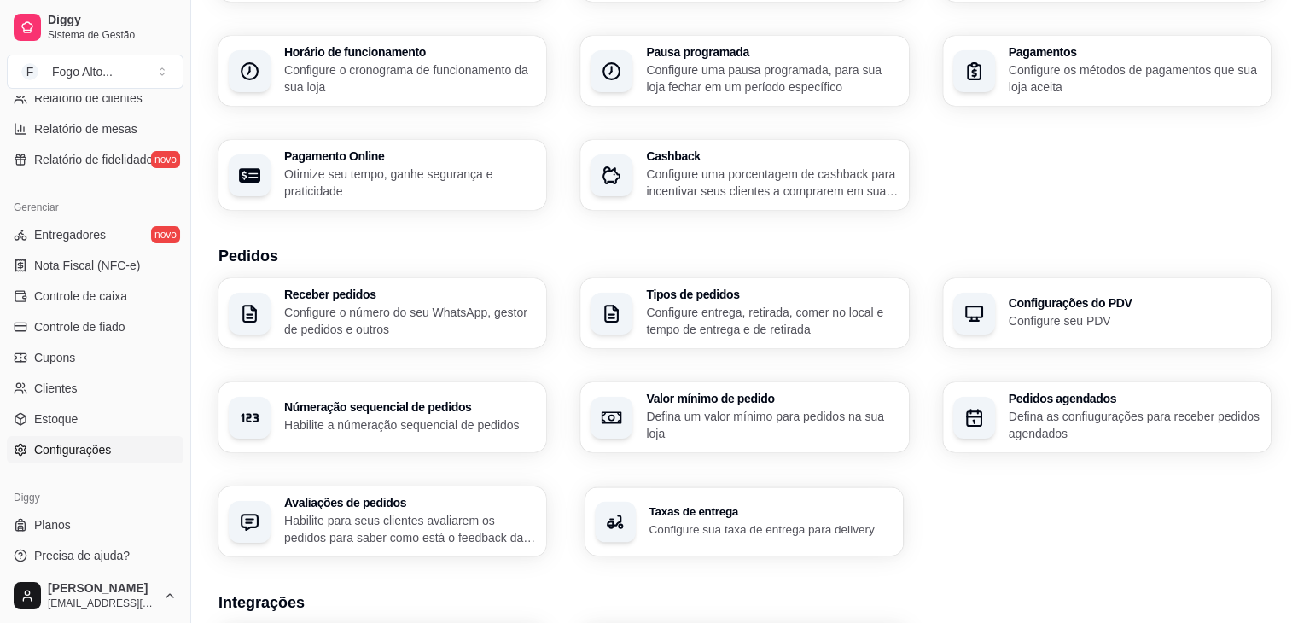
click at [726, 534] on p "Configure sua taxa de entrega para delivery" at bounding box center [772, 529] width 244 height 16
click at [825, 411] on p "Defina um valor mínimo para pedidos na sua loja" at bounding box center [772, 425] width 252 height 34
click at [1031, 307] on h3 "Configurações do PDV" at bounding box center [1135, 303] width 252 height 12
click at [758, 318] on p "Configure entrega, retirada, comer no local e tempo de entrega e de retirada" at bounding box center [772, 320] width 244 height 33
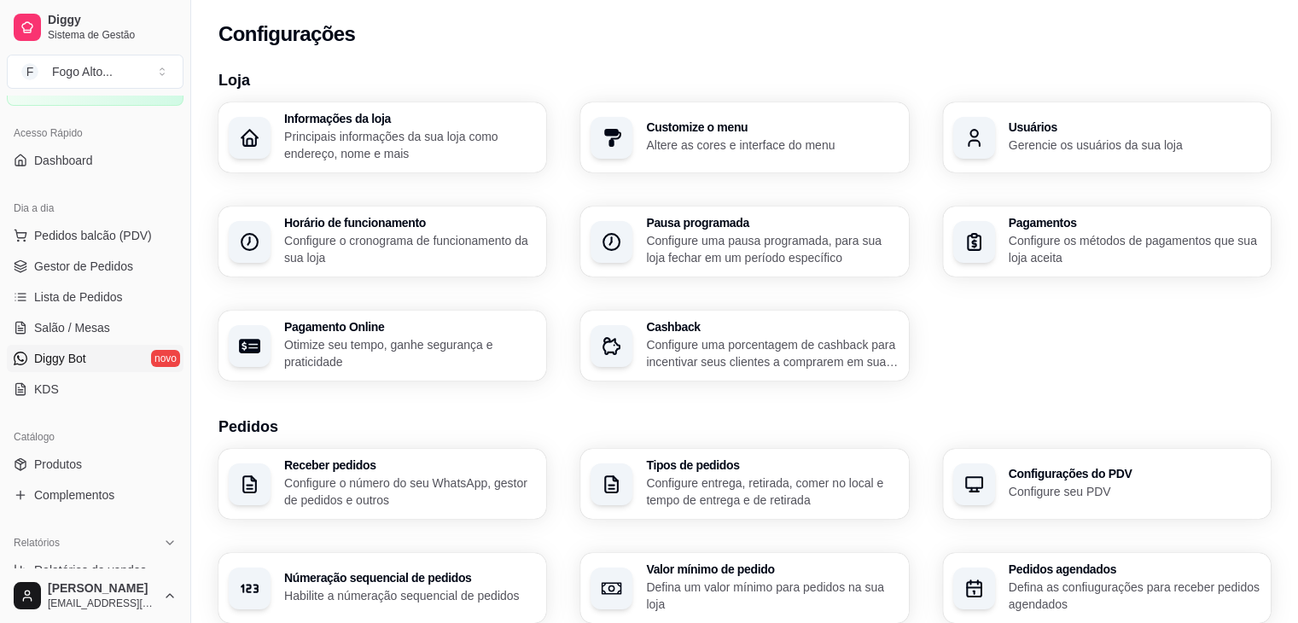
scroll to position [85, 0]
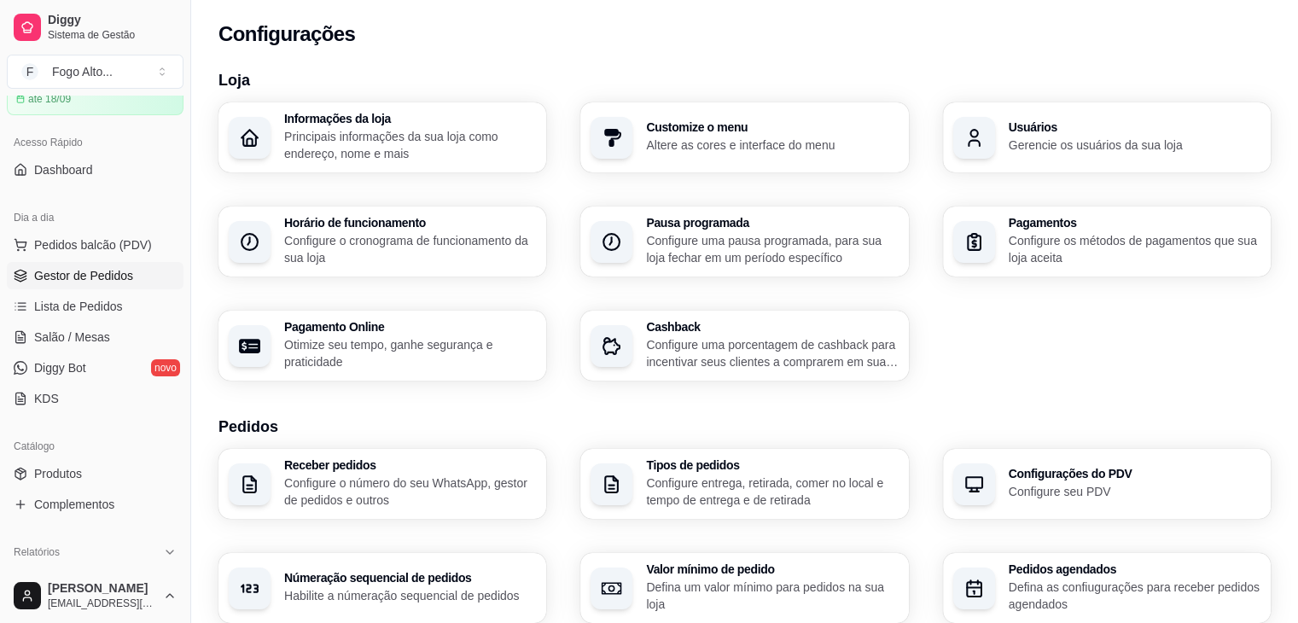
click at [91, 286] on link "Gestor de Pedidos" at bounding box center [95, 275] width 177 height 27
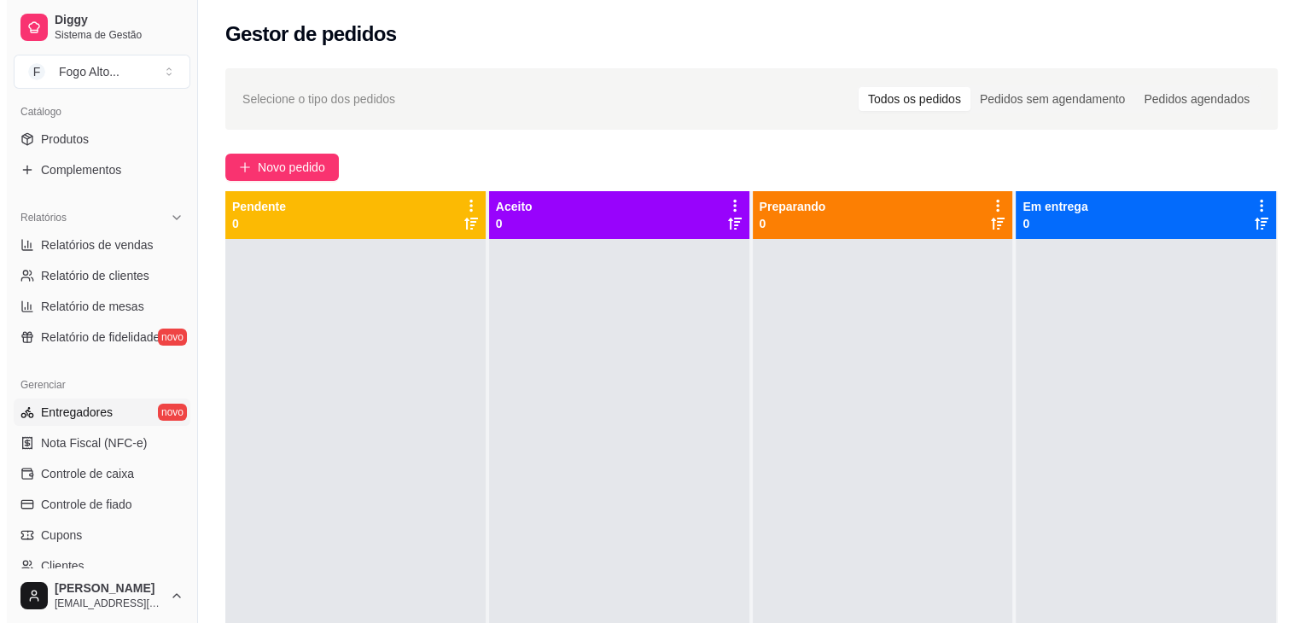
scroll to position [427, 0]
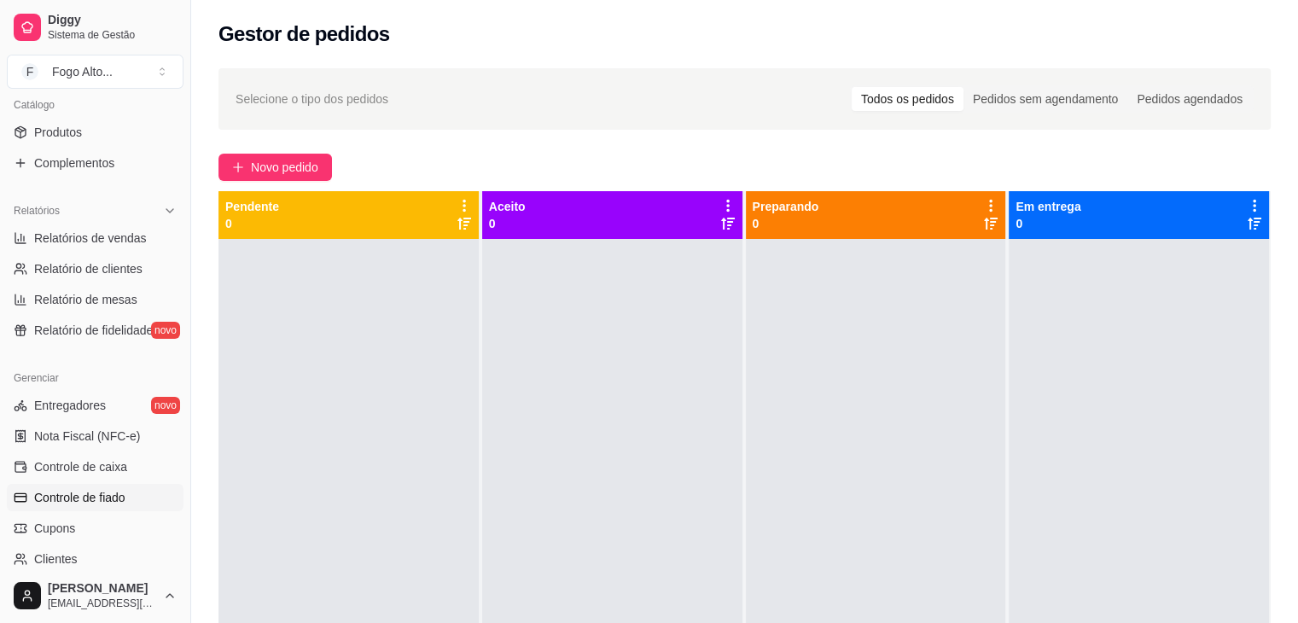
click at [72, 505] on span "Controle de fiado" at bounding box center [79, 497] width 91 height 17
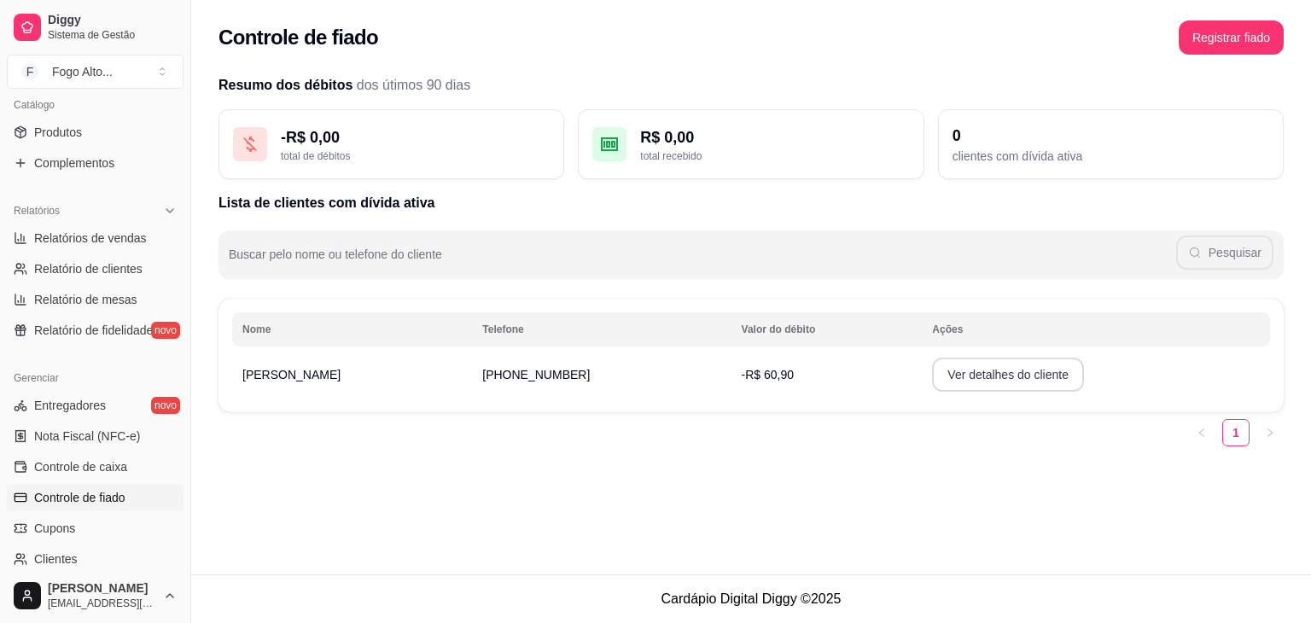
click at [990, 373] on button "Ver detalhes do cliente" at bounding box center [1008, 375] width 152 height 34
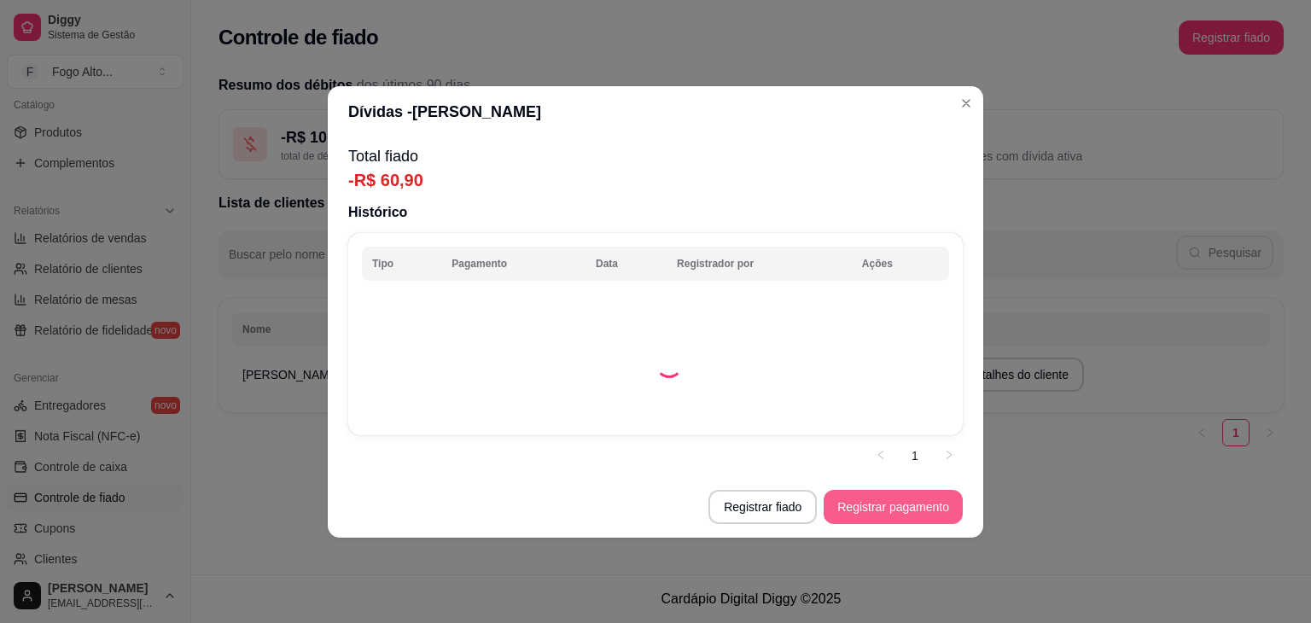
click at [864, 500] on button "Registrar pagamento" at bounding box center [893, 507] width 139 height 34
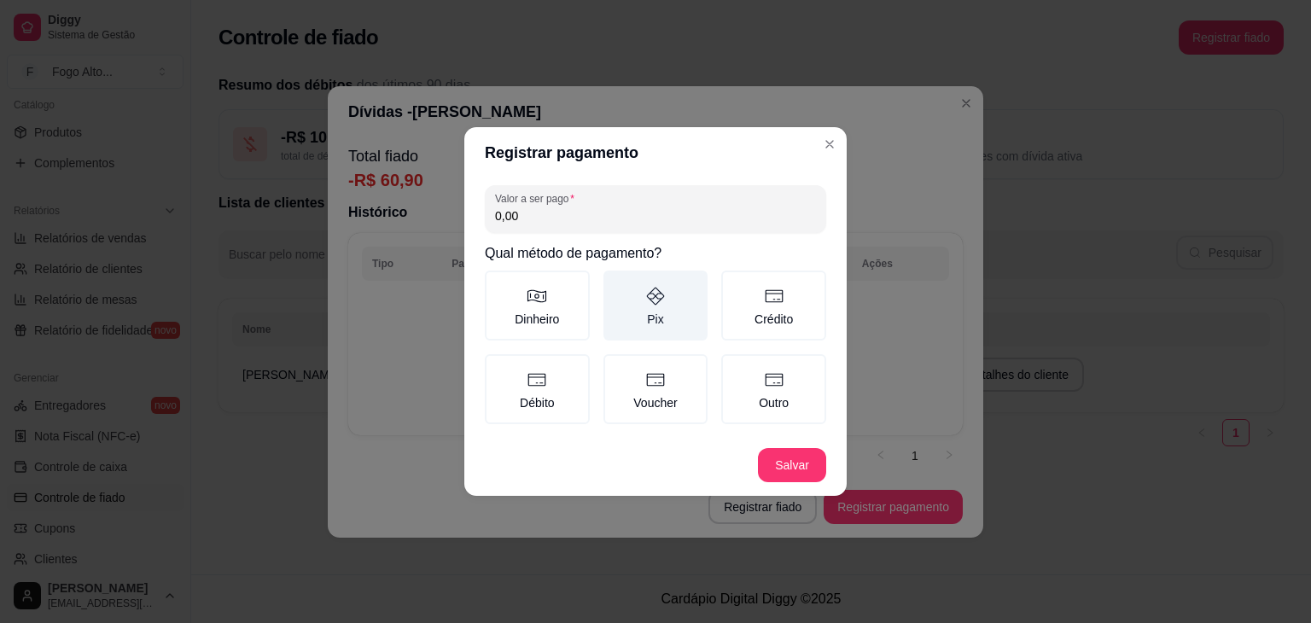
click at [681, 313] on label "Pix" at bounding box center [656, 306] width 105 height 70
click at [616, 283] on button "Pix" at bounding box center [610, 277] width 14 height 14
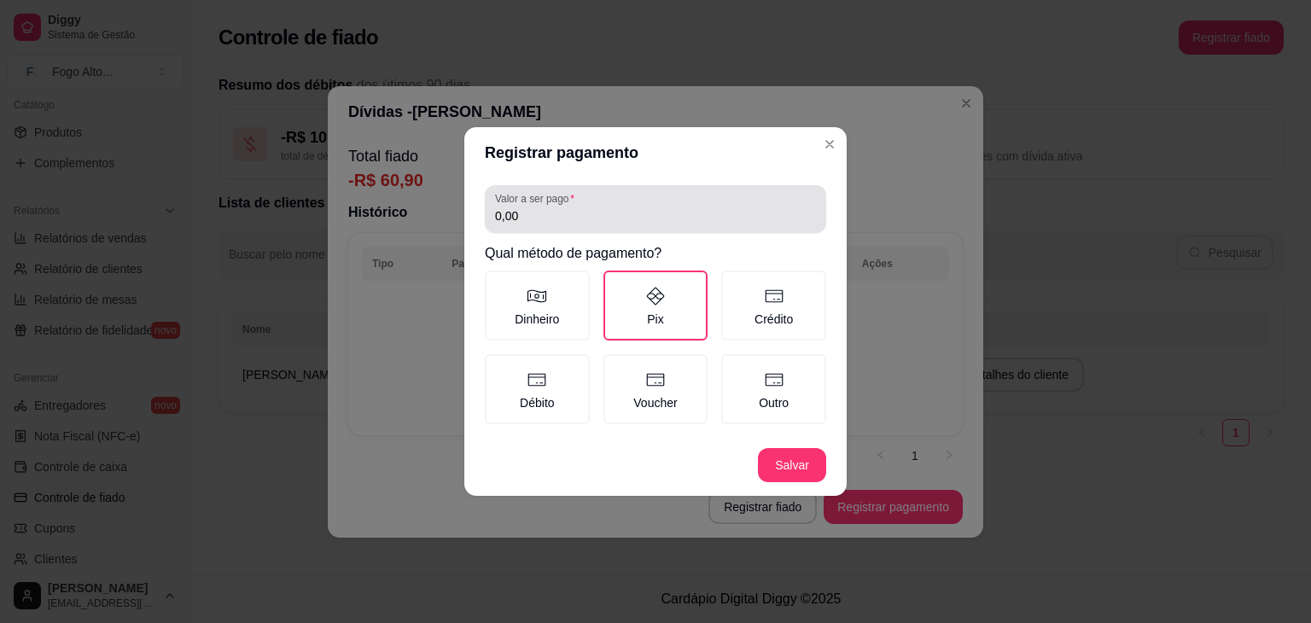
click at [588, 222] on input "0,00" at bounding box center [655, 215] width 321 height 17
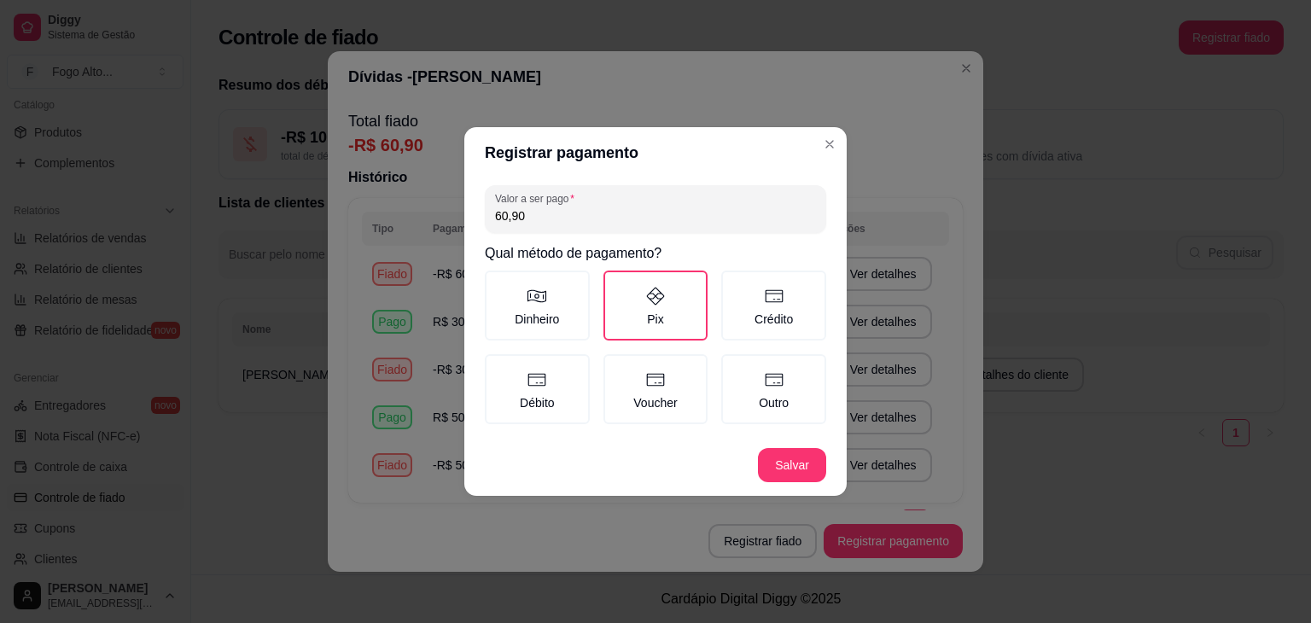
type input "60,90"
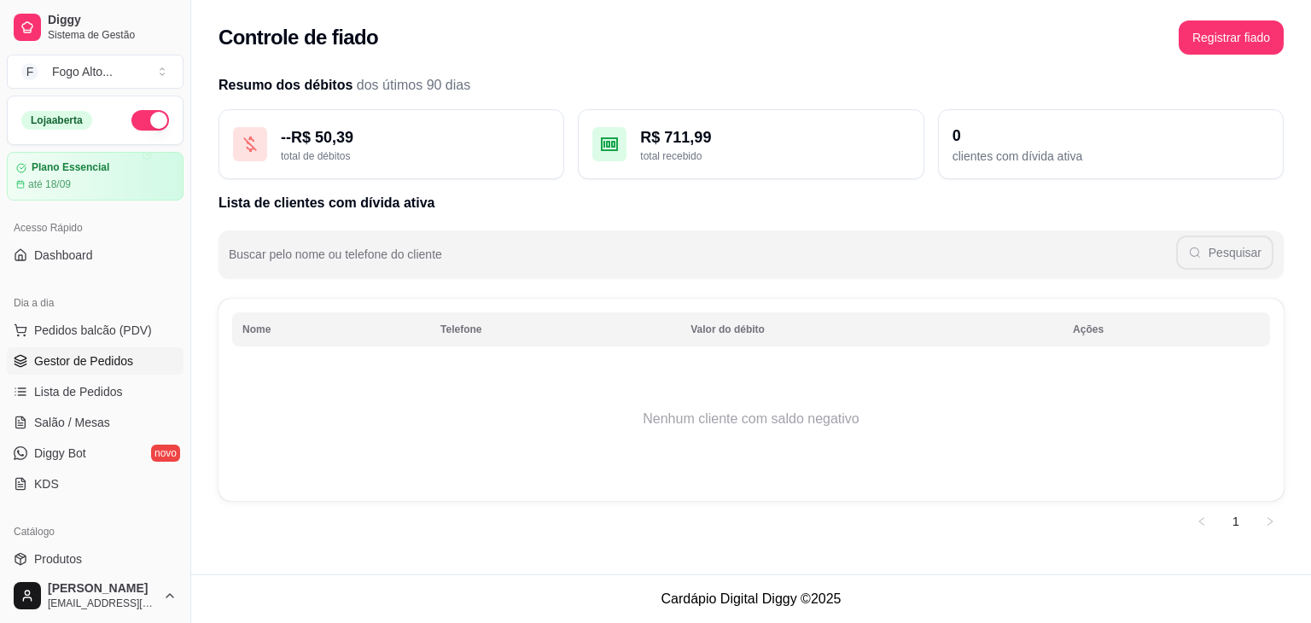
click at [93, 350] on link "Gestor de Pedidos" at bounding box center [95, 360] width 177 height 27
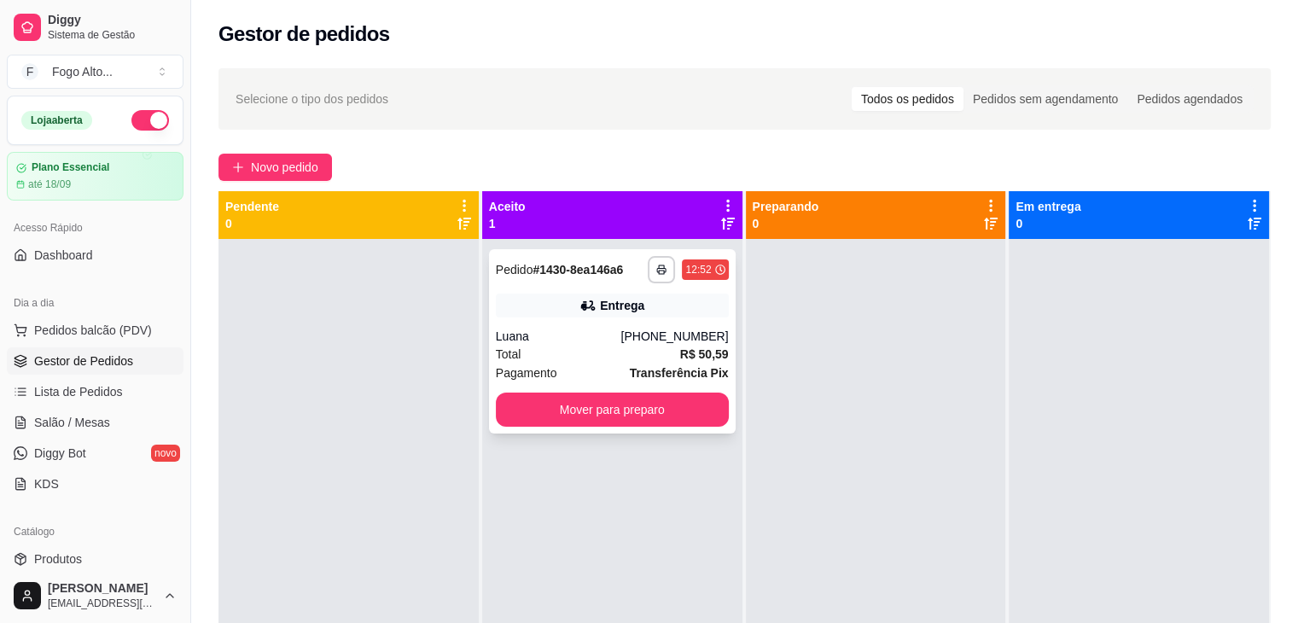
click at [550, 341] on div "Luana" at bounding box center [558, 336] width 125 height 17
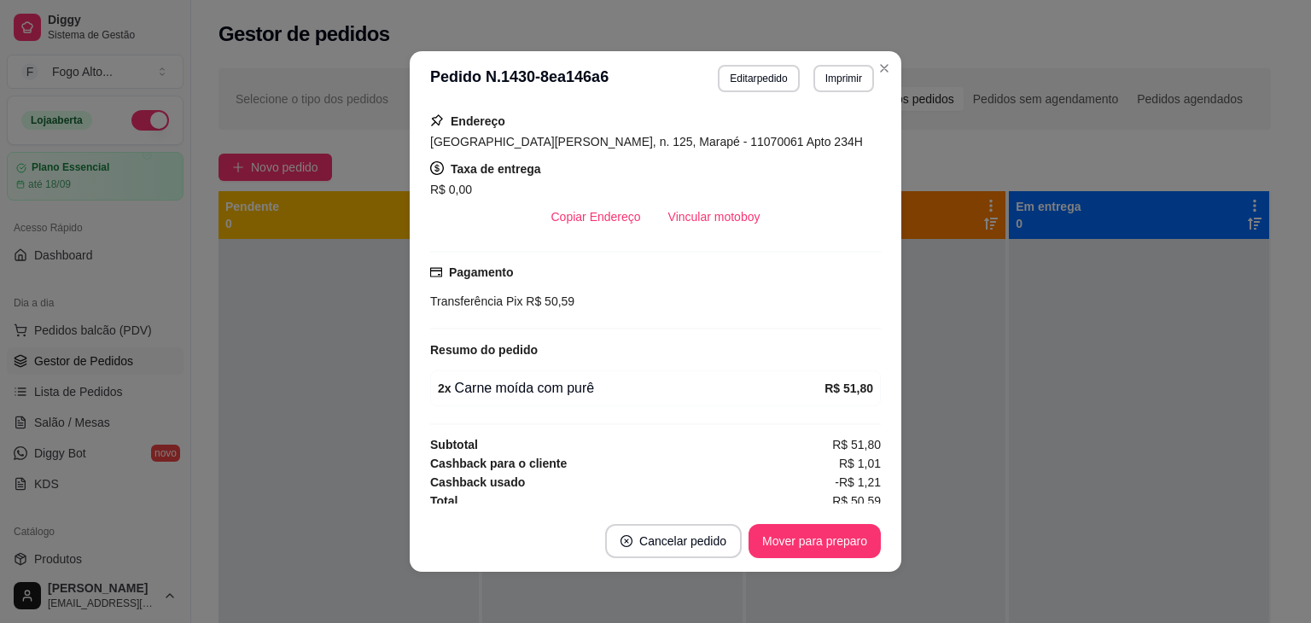
scroll to position [307, 0]
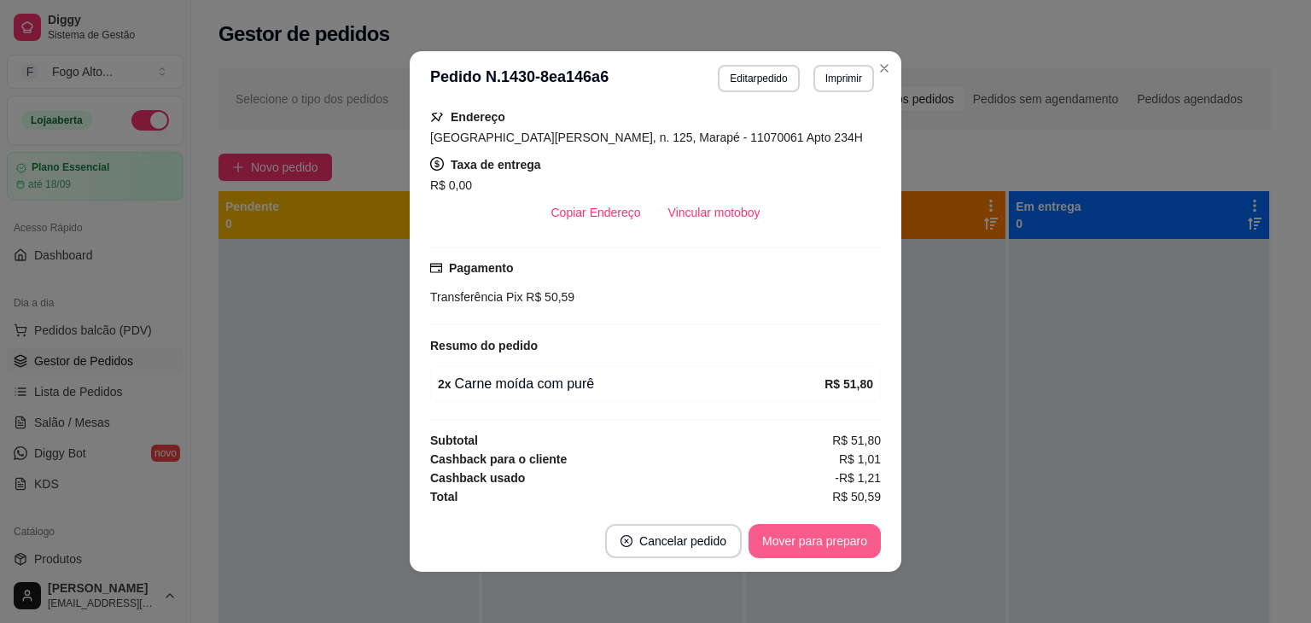
click at [796, 547] on button "Mover para preparo" at bounding box center [815, 541] width 132 height 34
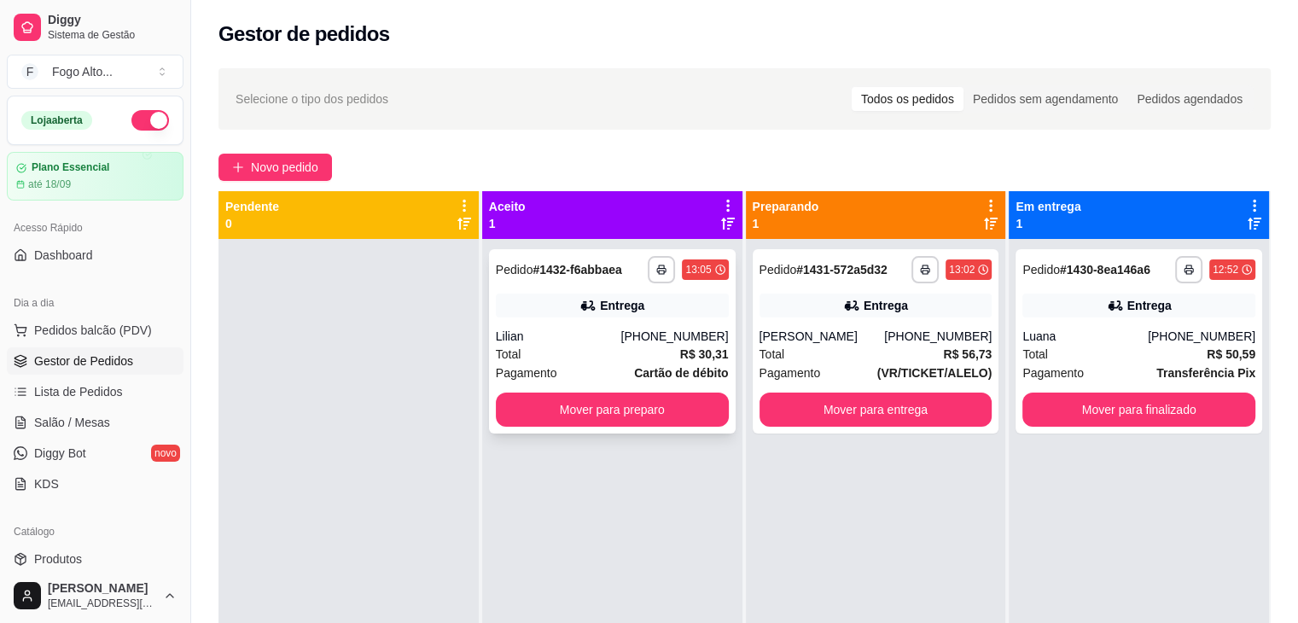
click at [497, 359] on span "Total" at bounding box center [509, 354] width 26 height 19
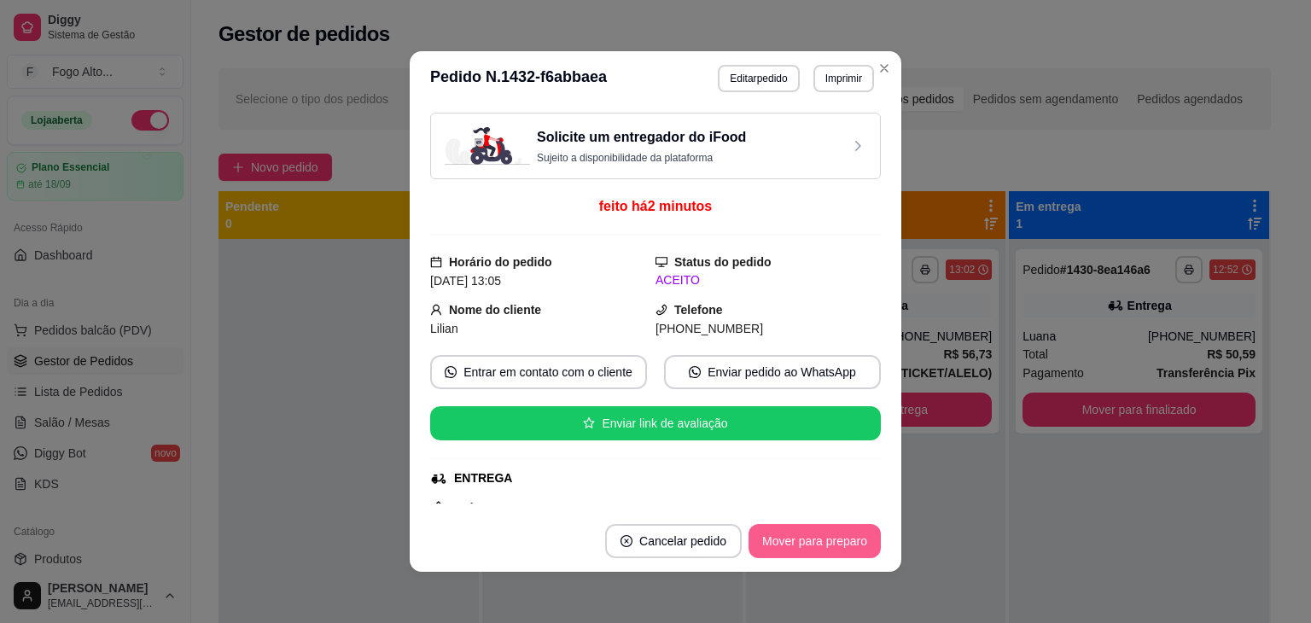
click at [795, 548] on button "Mover para preparo" at bounding box center [815, 541] width 132 height 34
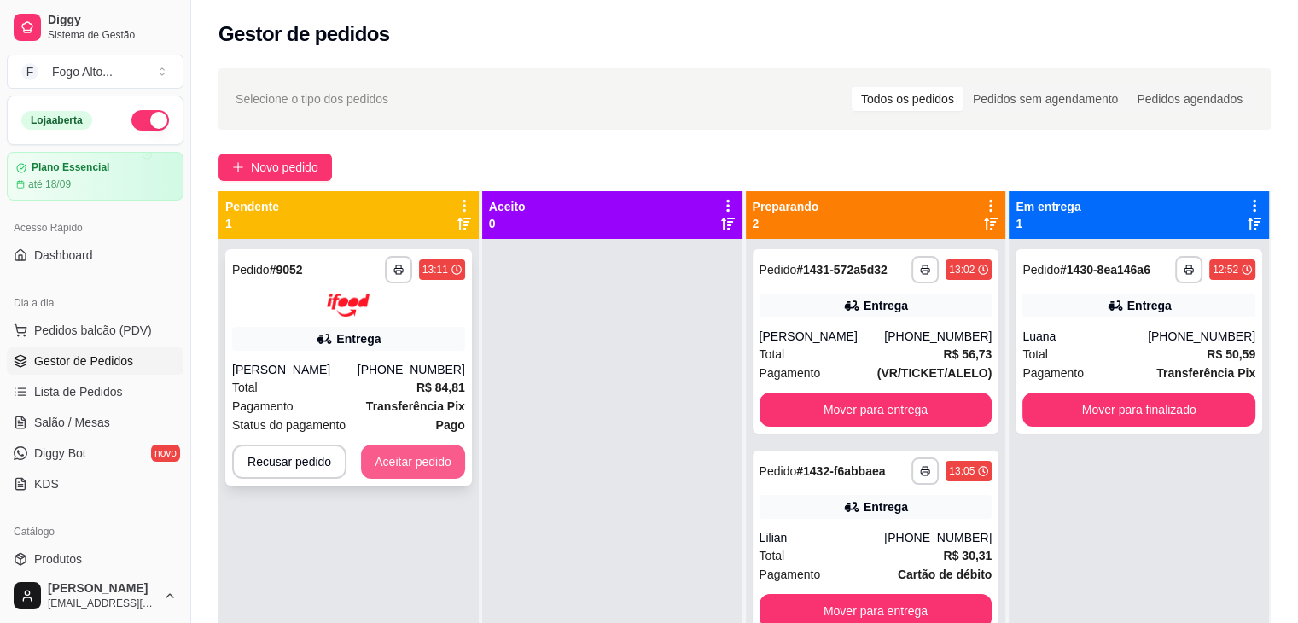
click at [430, 457] on button "Aceitar pedido" at bounding box center [413, 462] width 104 height 34
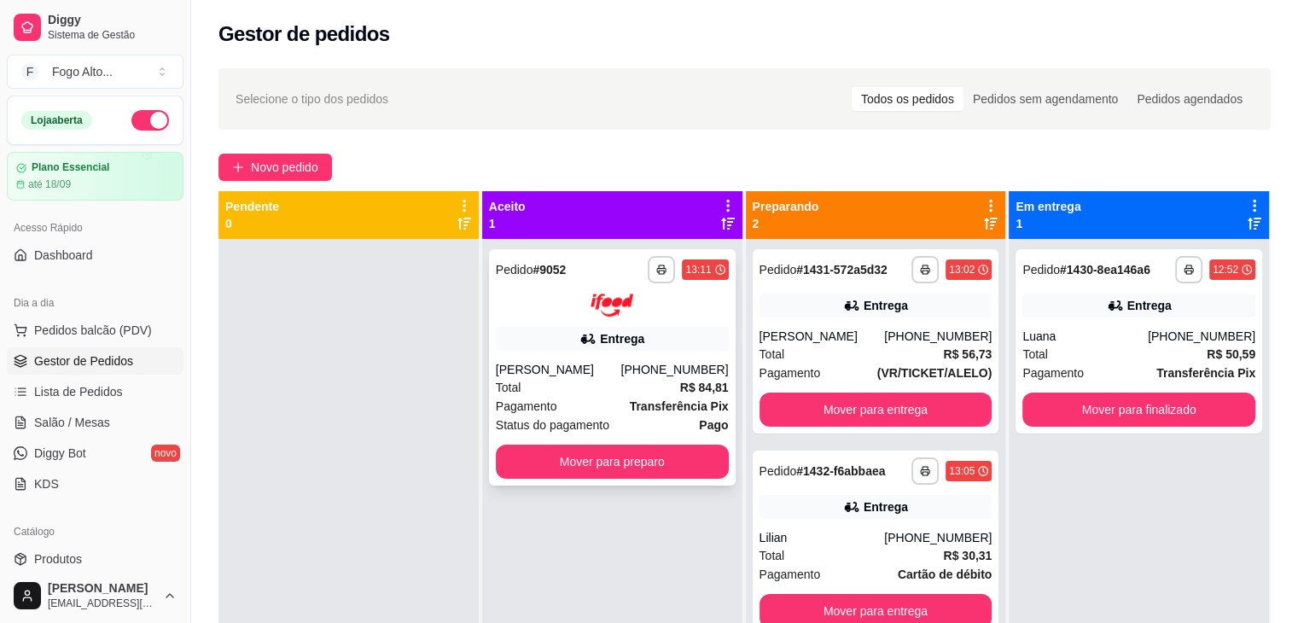
click at [583, 380] on div "Total R$ 84,81" at bounding box center [612, 387] width 233 height 19
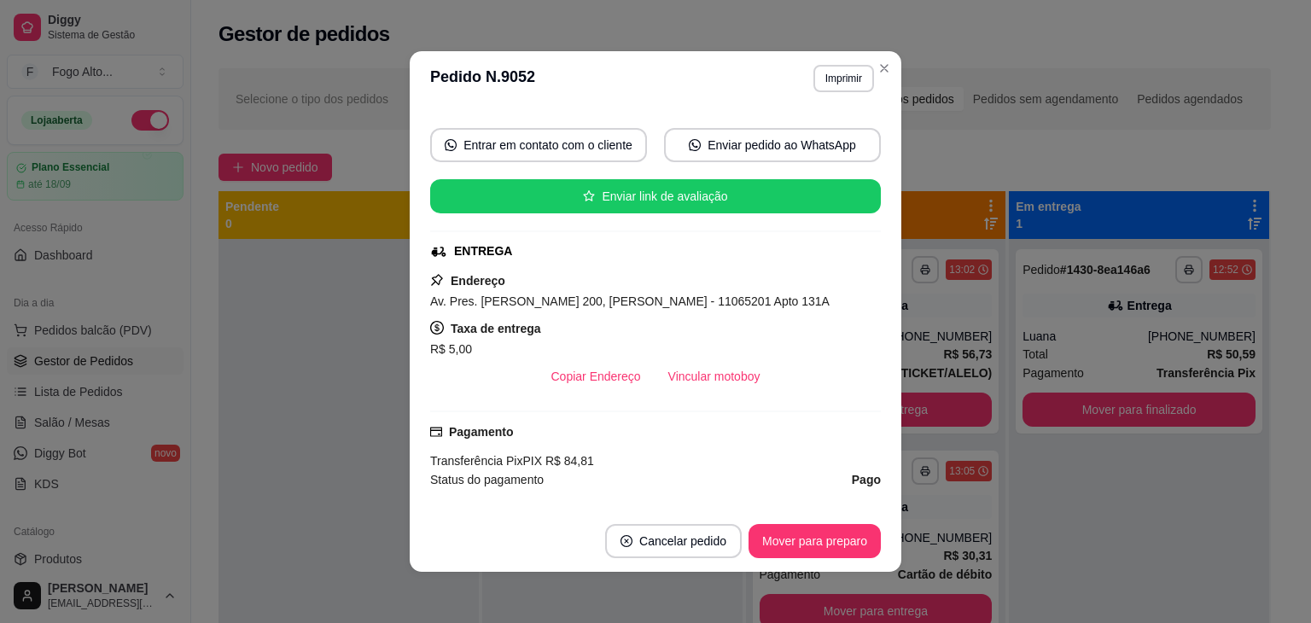
scroll to position [341, 0]
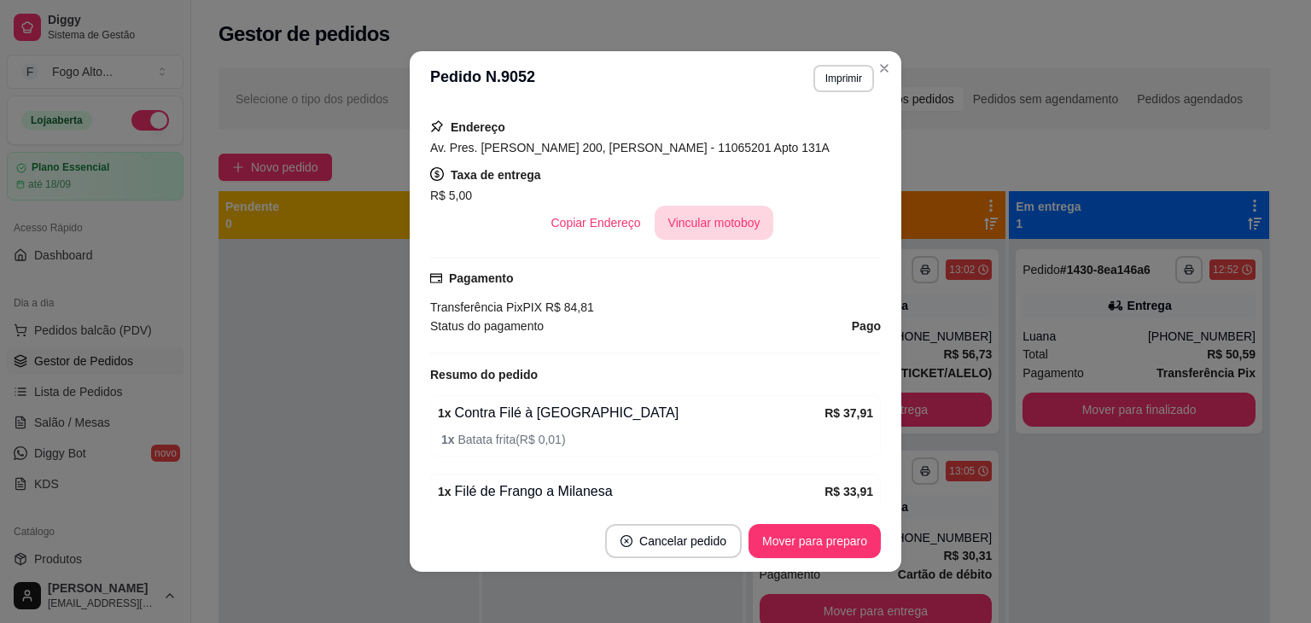
click at [700, 226] on button "Vincular motoboy" at bounding box center [715, 223] width 120 height 34
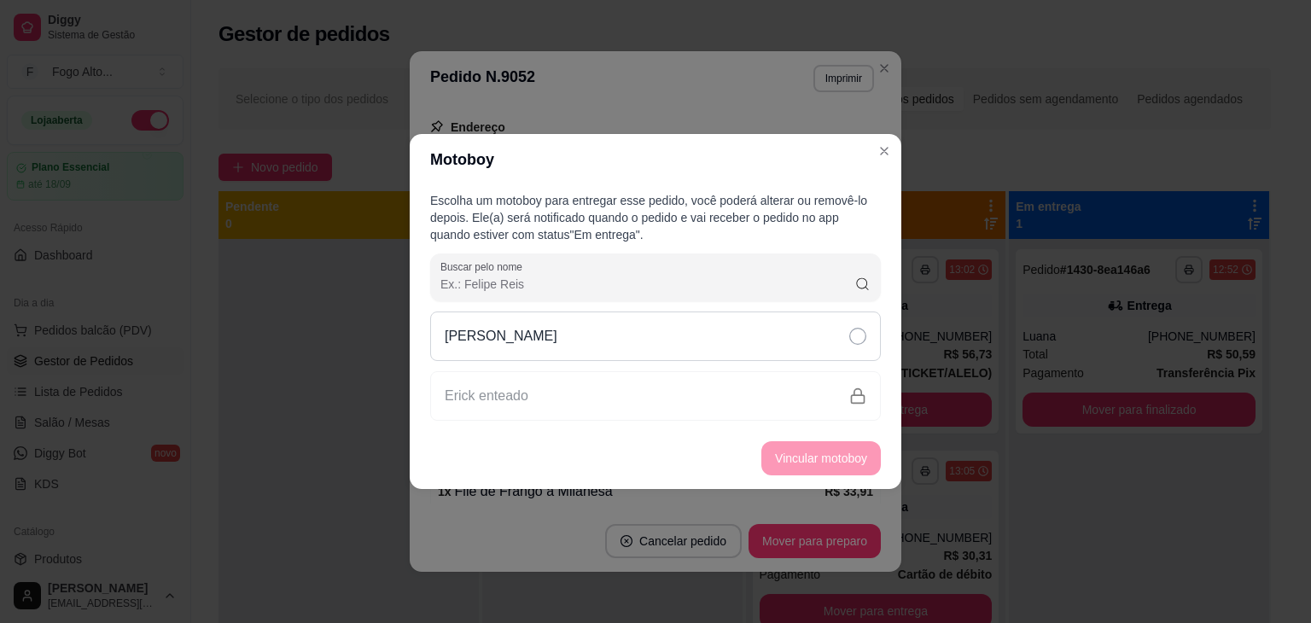
click at [853, 335] on icon at bounding box center [857, 336] width 17 height 17
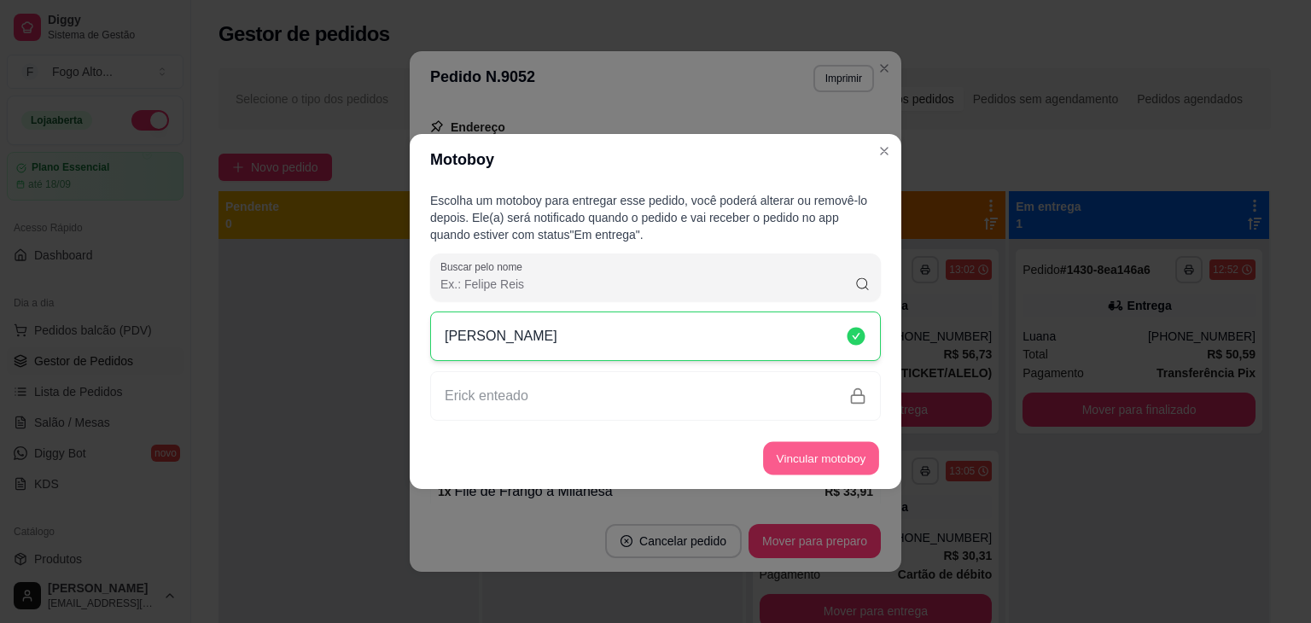
click at [835, 459] on button "Vincular motoboy" at bounding box center [821, 458] width 116 height 33
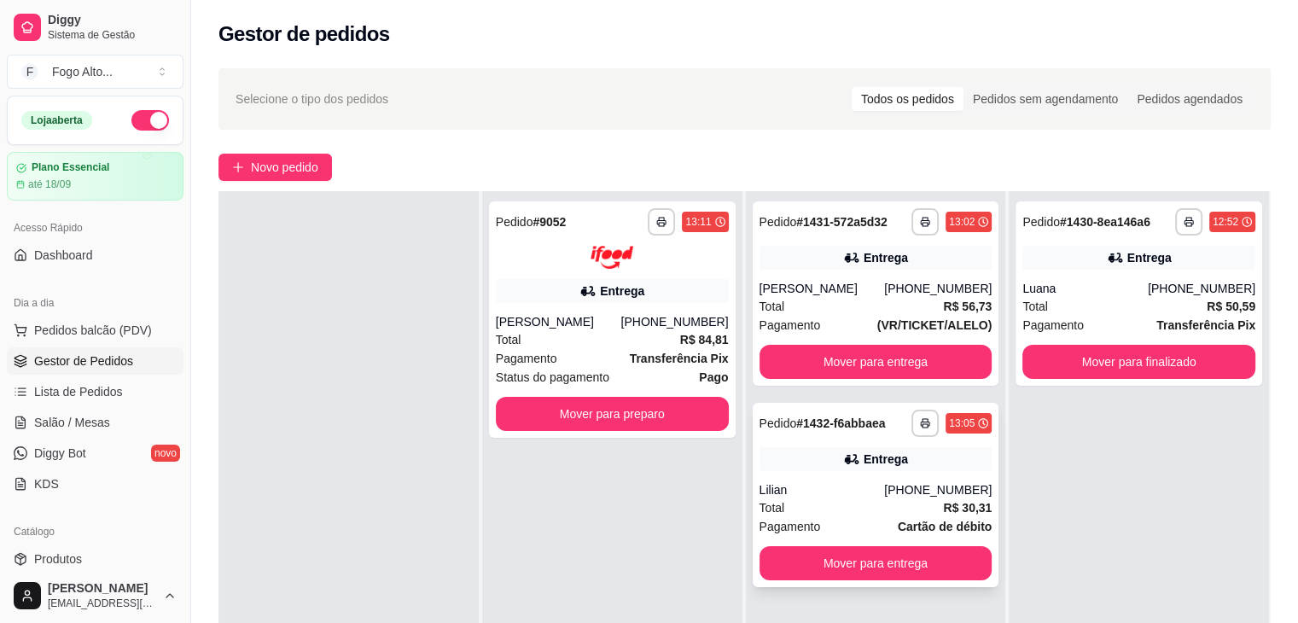
scroll to position [0, 0]
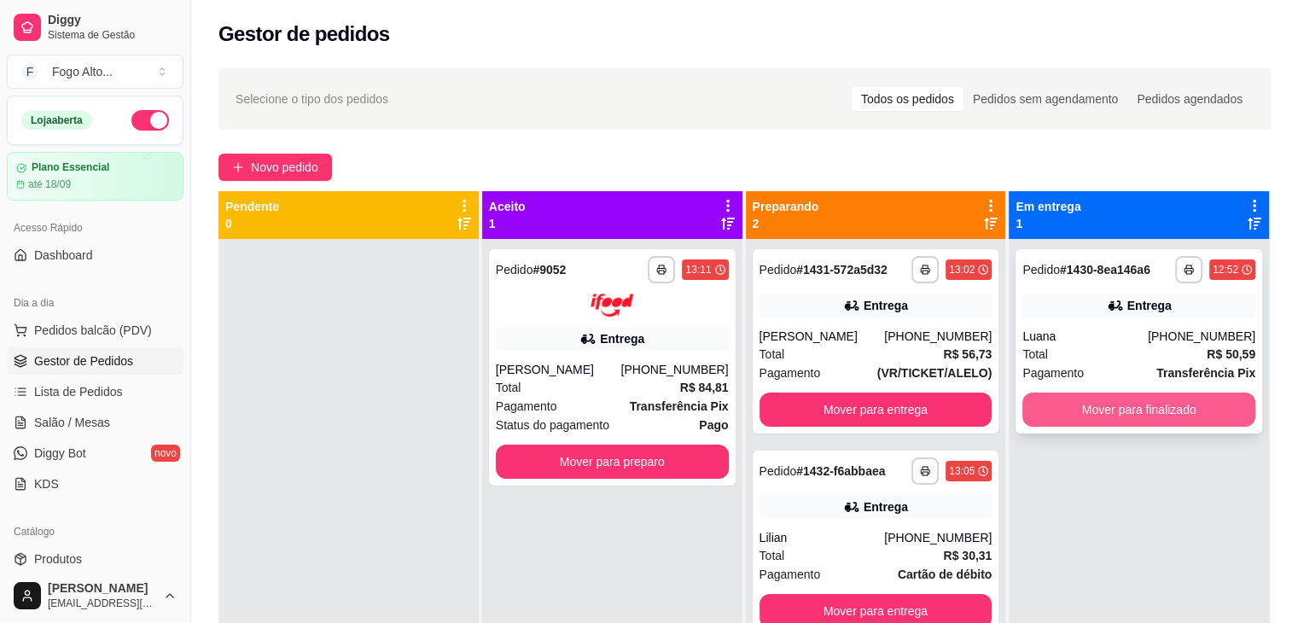
click at [1111, 411] on button "Mover para finalizado" at bounding box center [1139, 410] width 233 height 34
